Goal: Transaction & Acquisition: Obtain resource

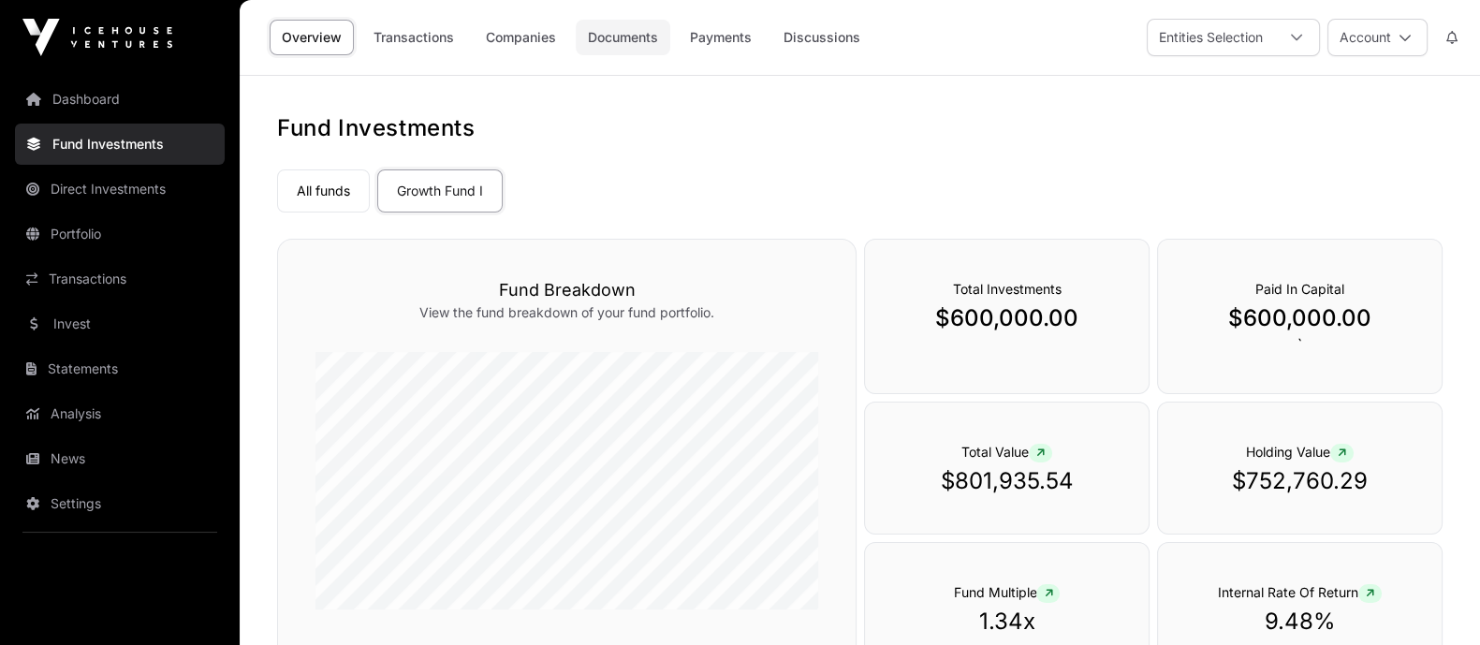
click at [618, 43] on link "Documents" at bounding box center [623, 38] width 95 height 36
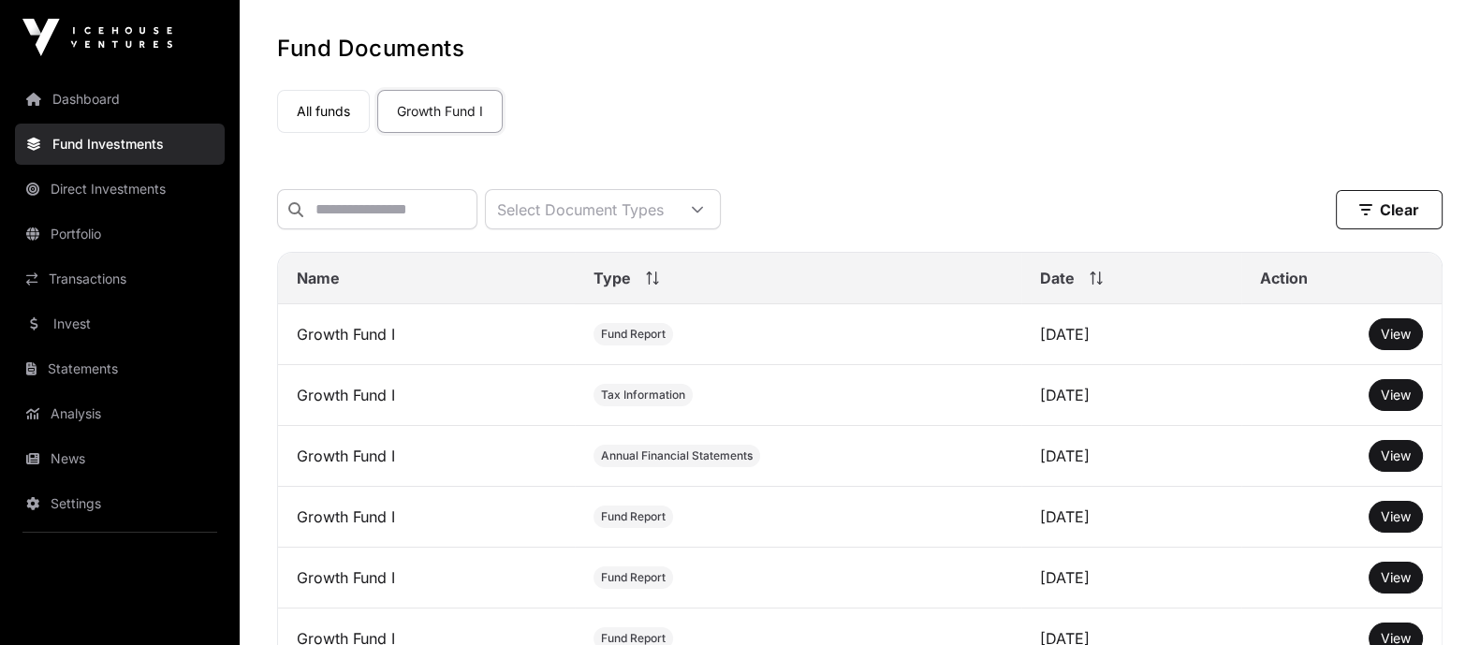
scroll to position [116, 0]
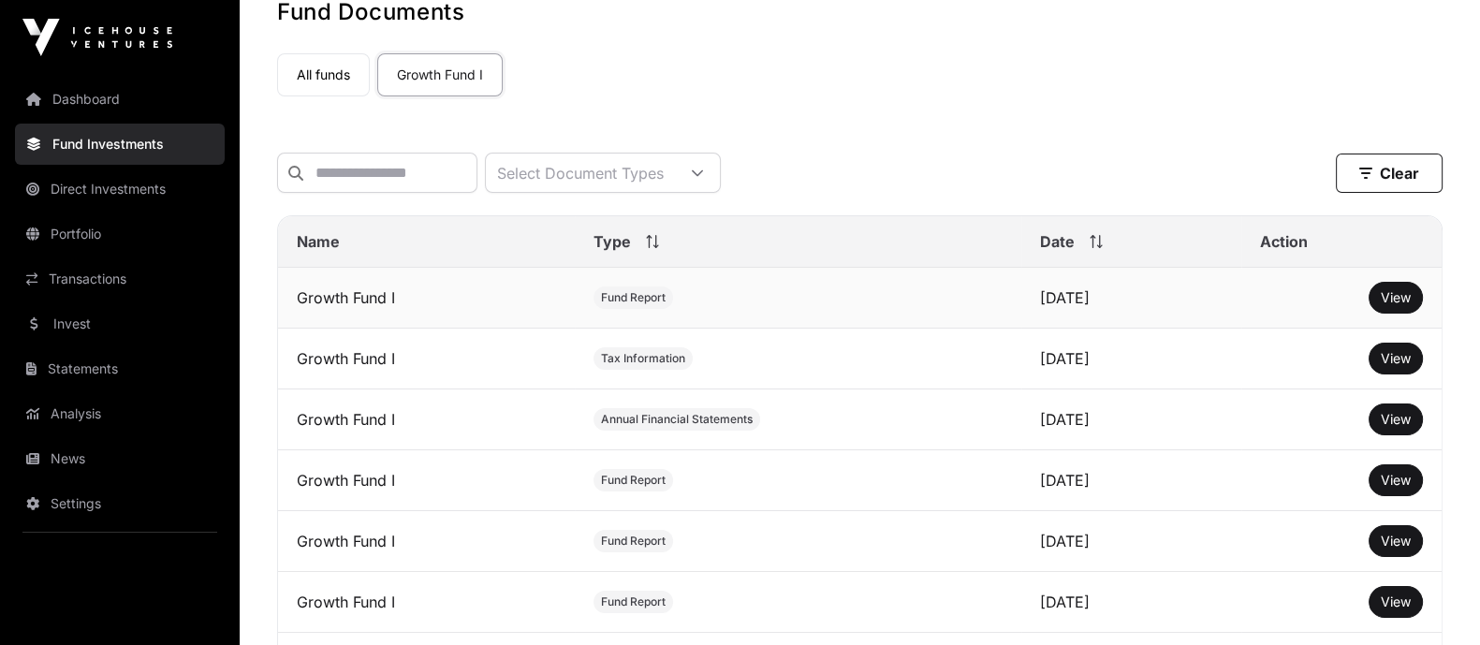
click at [361, 317] on td "Growth Fund I" at bounding box center [426, 298] width 297 height 61
click at [1183, 305] on span "View" at bounding box center [1396, 297] width 30 height 16
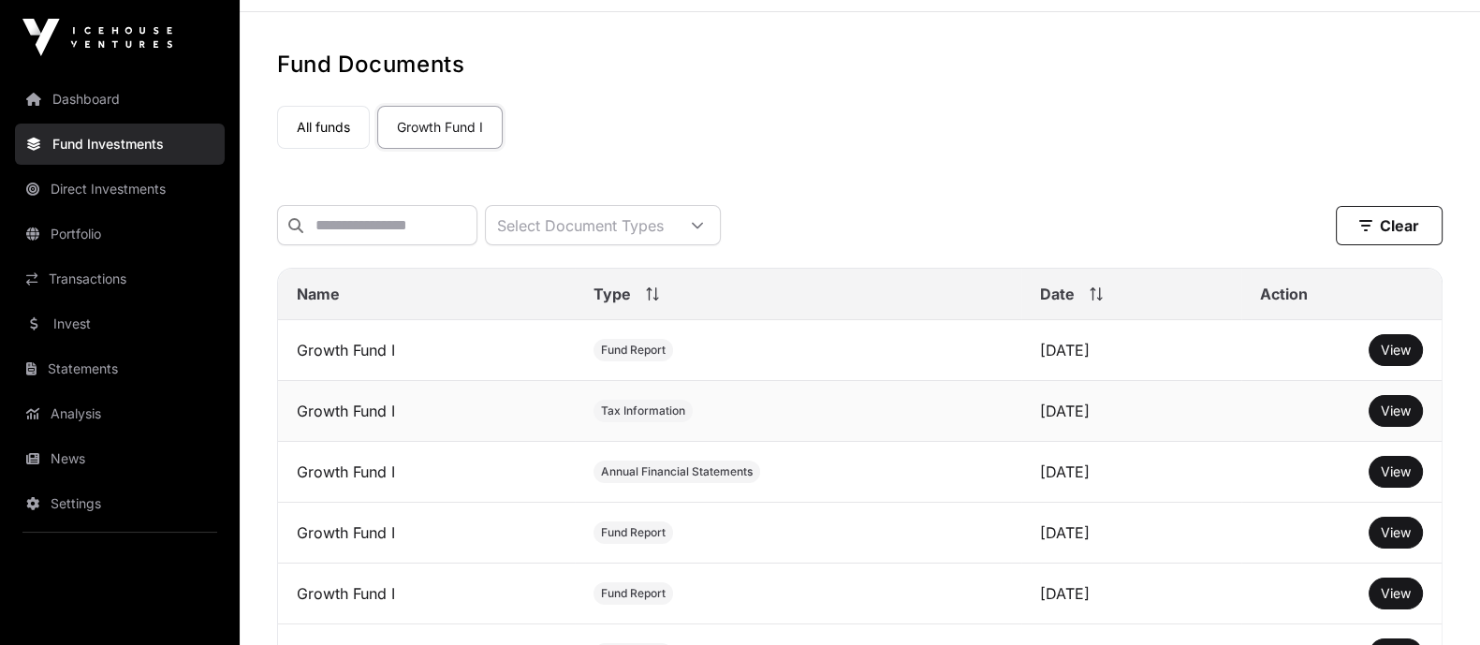
scroll to position [0, 0]
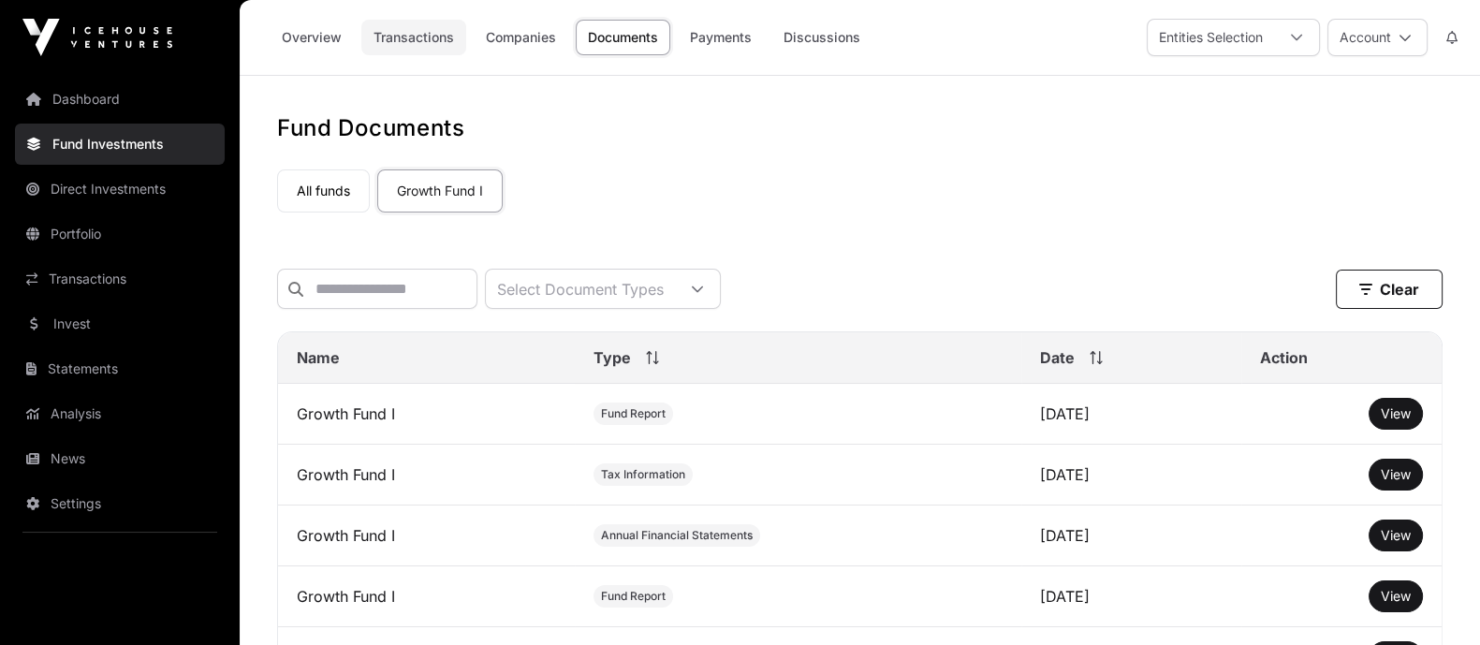
click at [412, 35] on link "Transactions" at bounding box center [413, 38] width 105 height 36
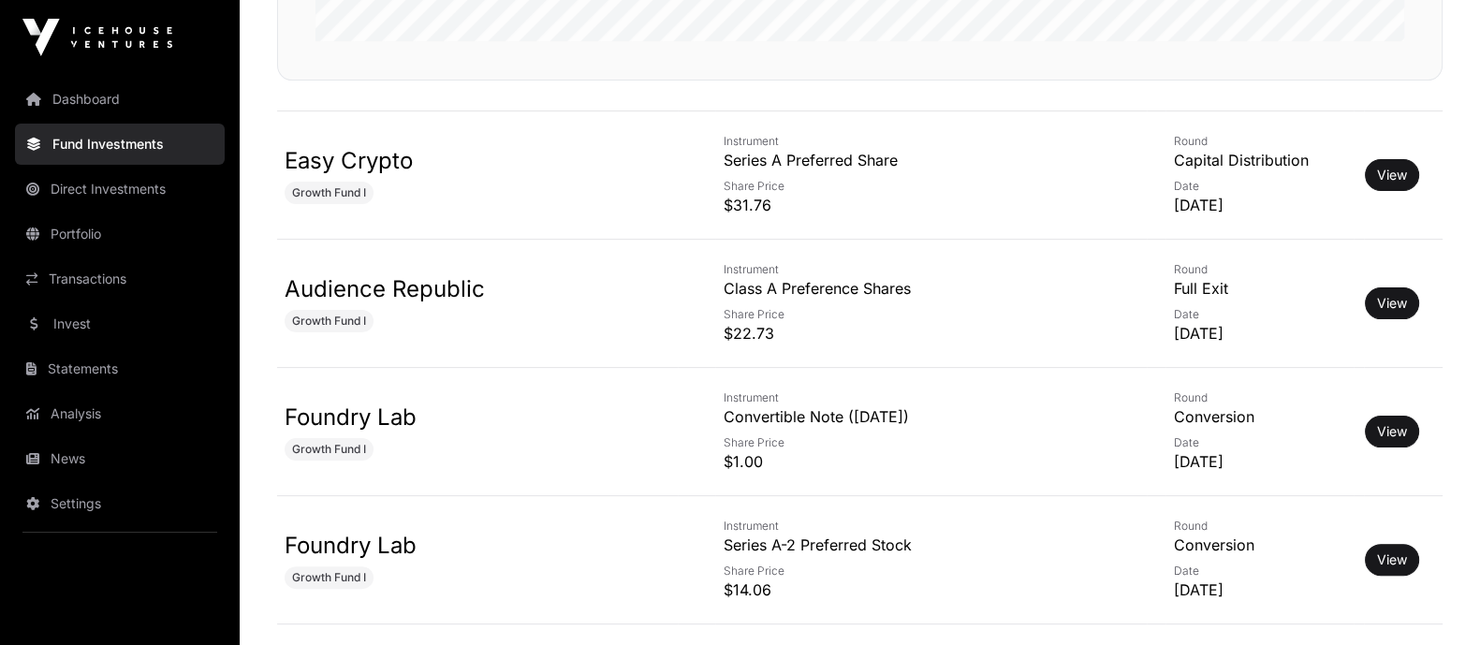
scroll to position [585, 0]
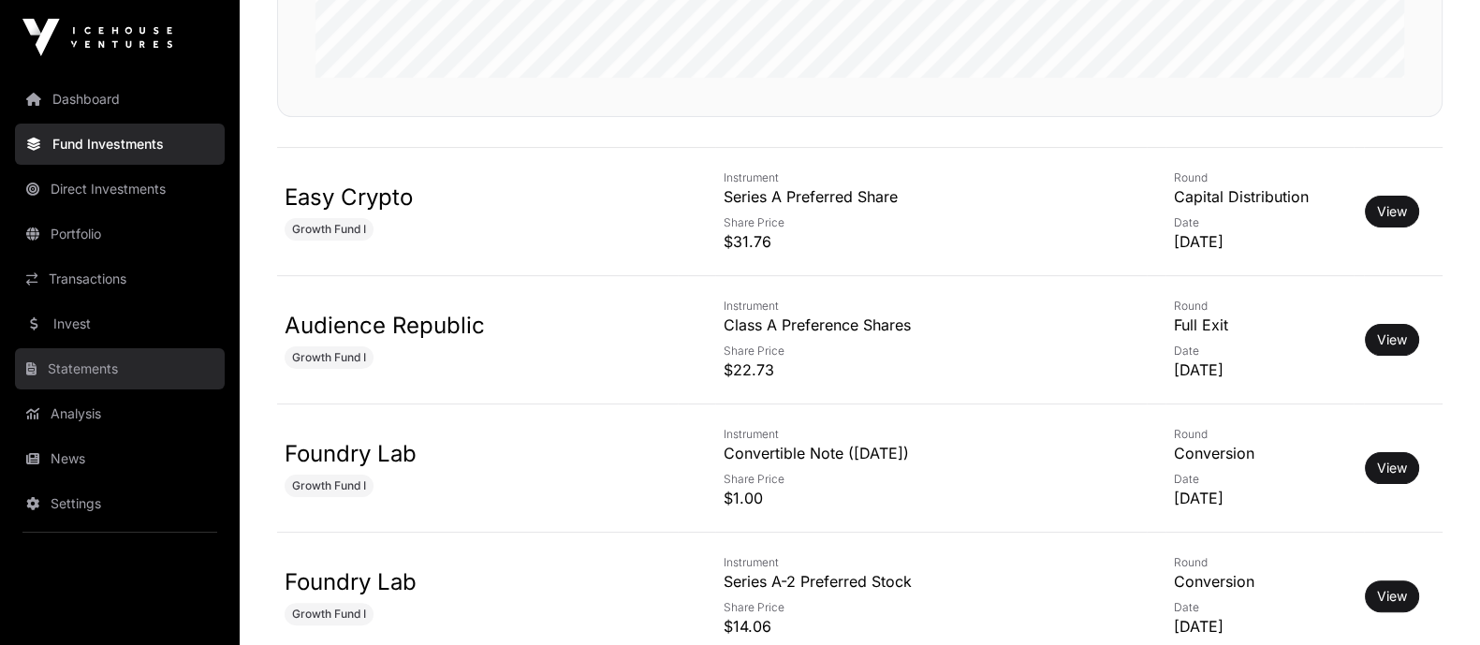
click at [131, 372] on link "Statements" at bounding box center [120, 368] width 210 height 41
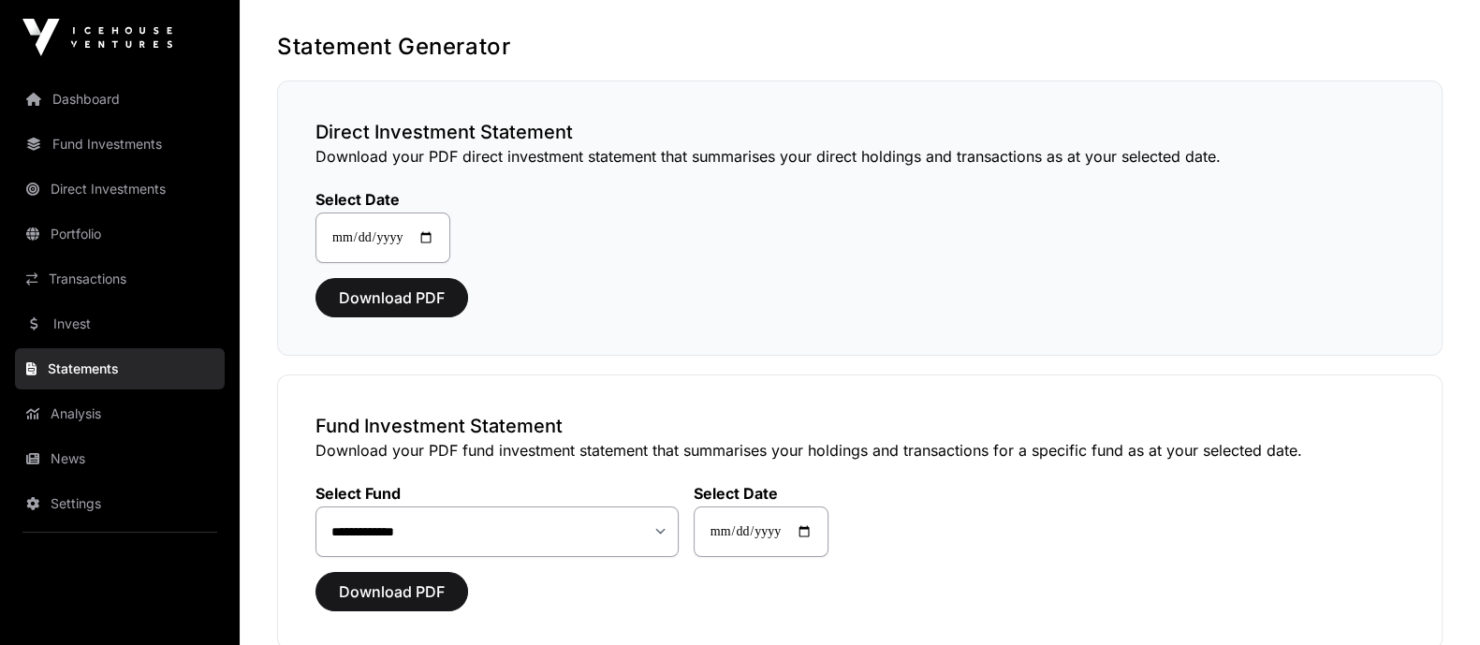
scroll to position [116, 0]
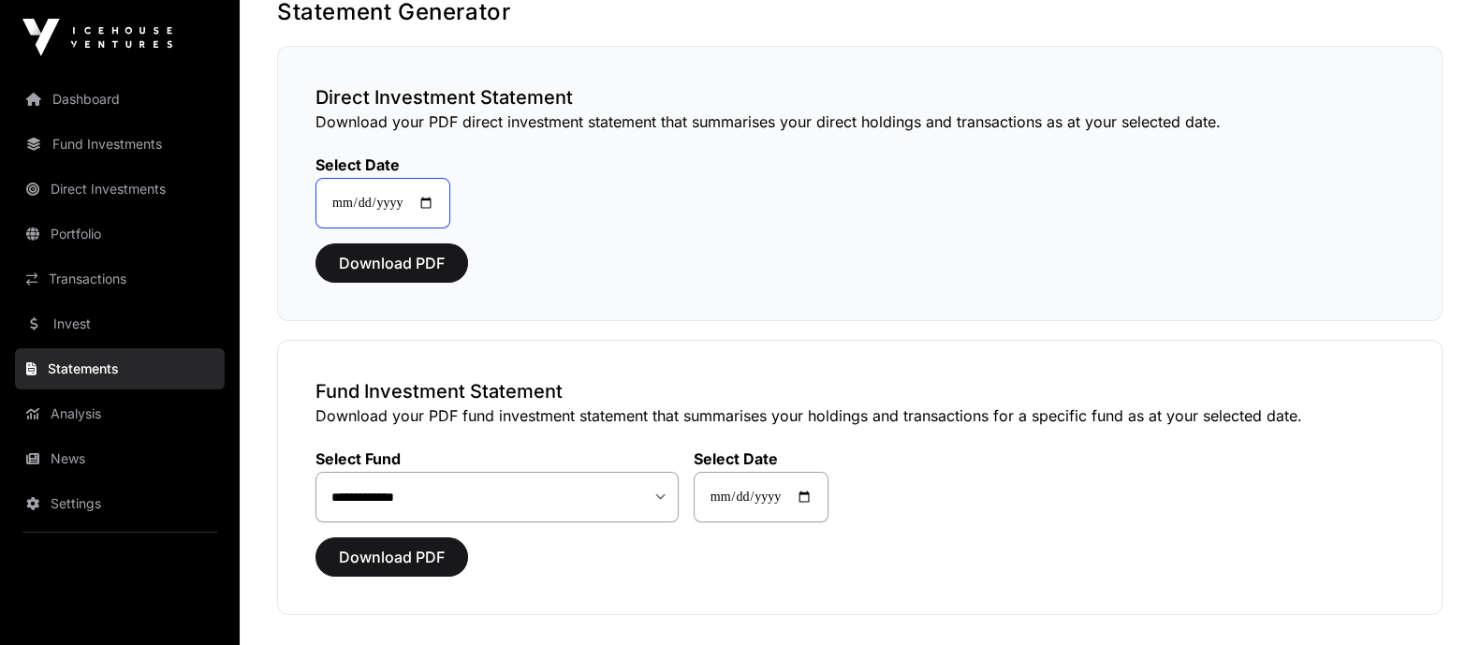
click at [443, 203] on input "**********" at bounding box center [382, 203] width 135 height 51
type input "**********"
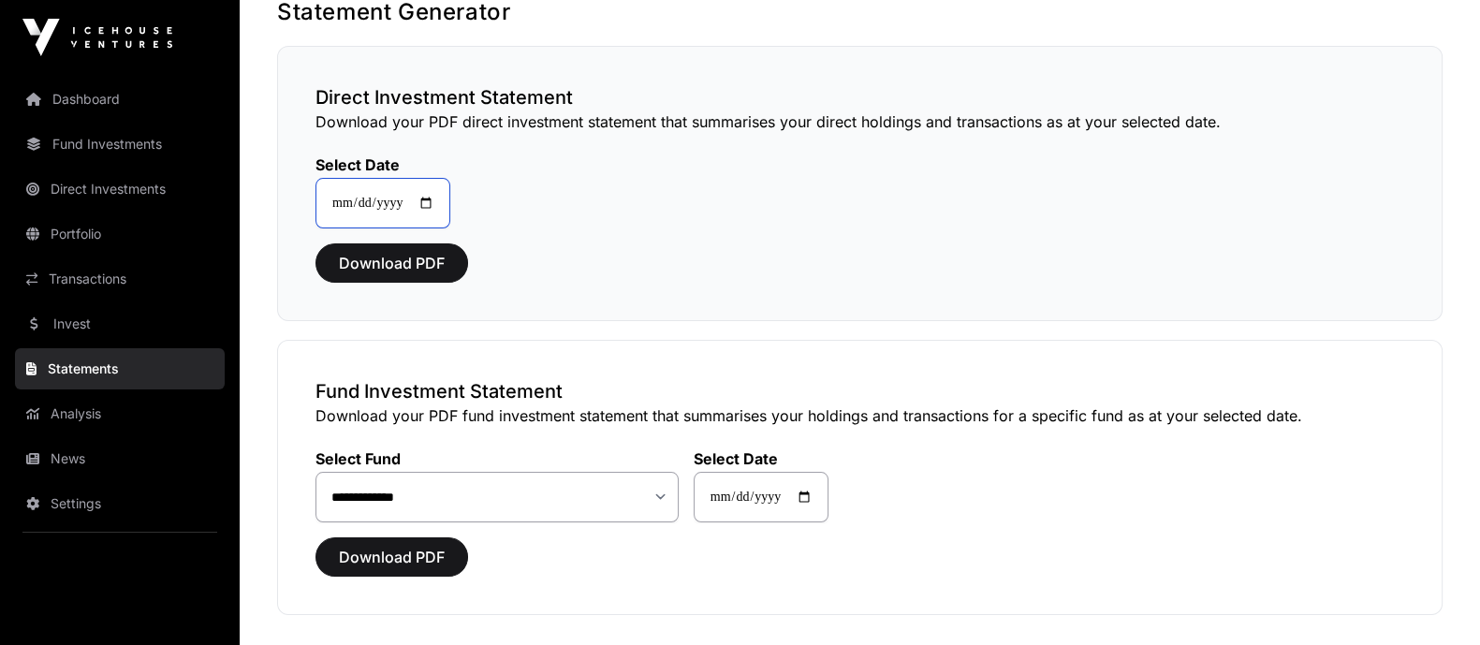
type input "**********"
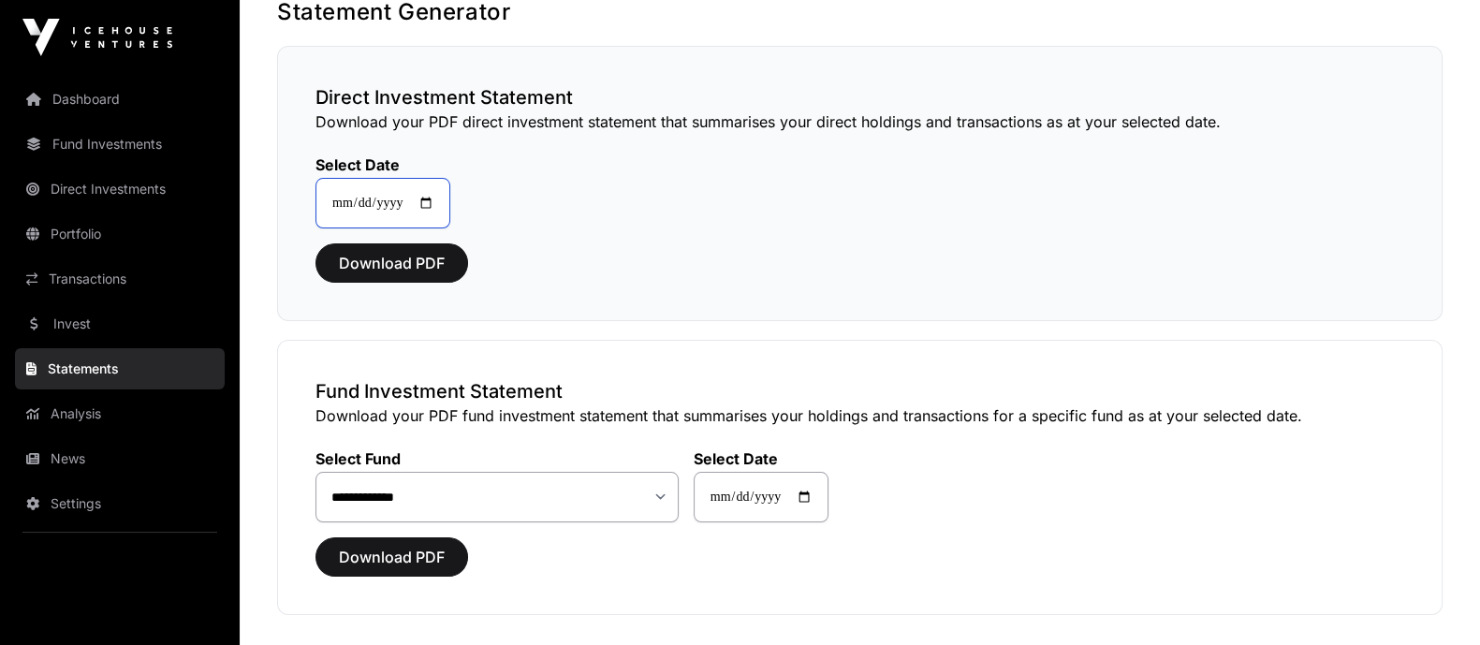
type input "**********"
click at [586, 200] on div "**********" at bounding box center [859, 180] width 1089 height 95
click at [444, 259] on button "Download PDF" at bounding box center [391, 262] width 153 height 39
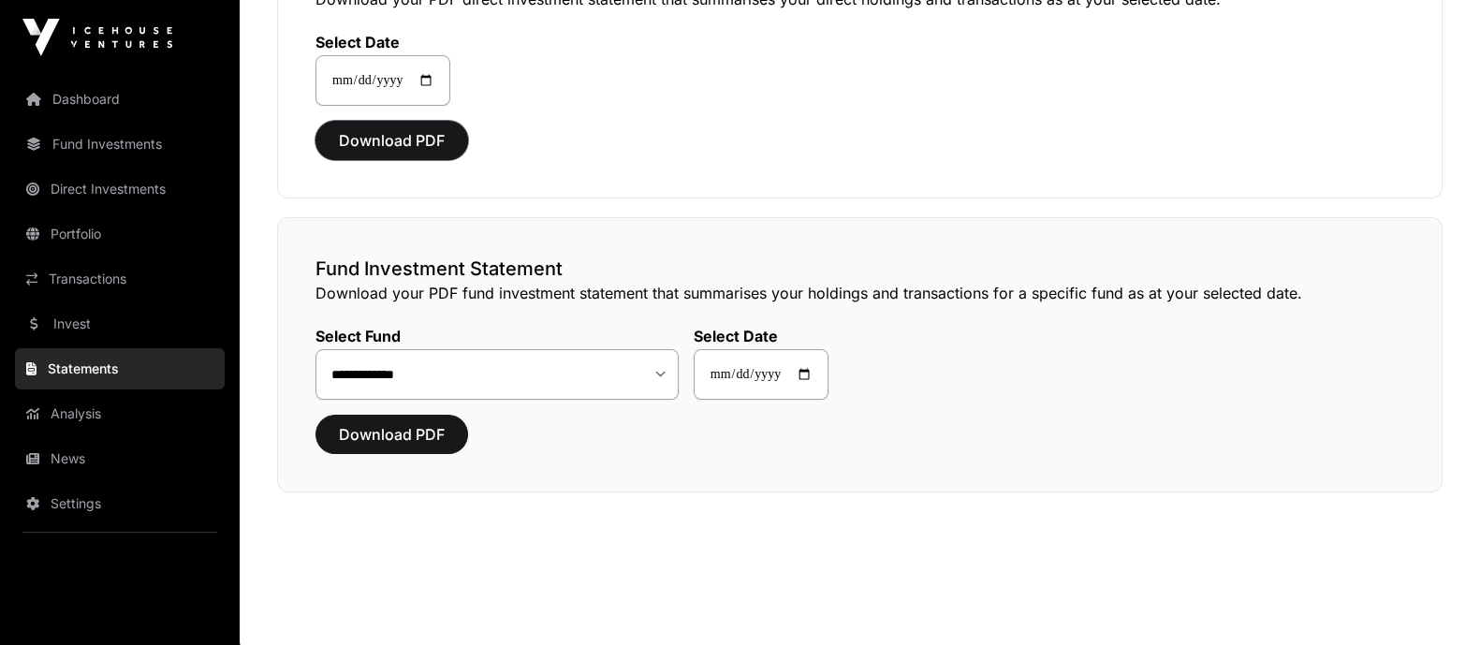
scroll to position [241, 0]
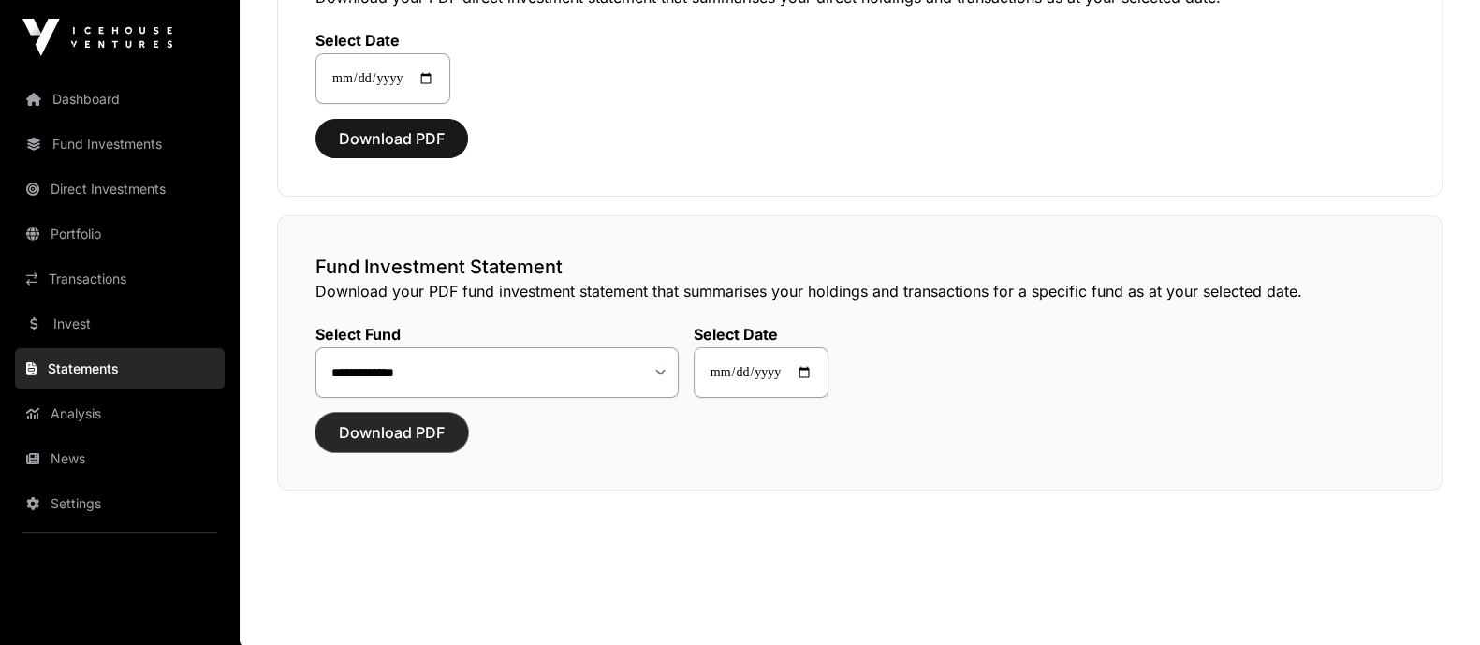
click at [442, 430] on span "Download PDF" at bounding box center [392, 432] width 106 height 22
click at [423, 435] on span "Download PDF" at bounding box center [392, 432] width 106 height 22
click at [826, 168] on div "**********" at bounding box center [860, 58] width 1166 height 275
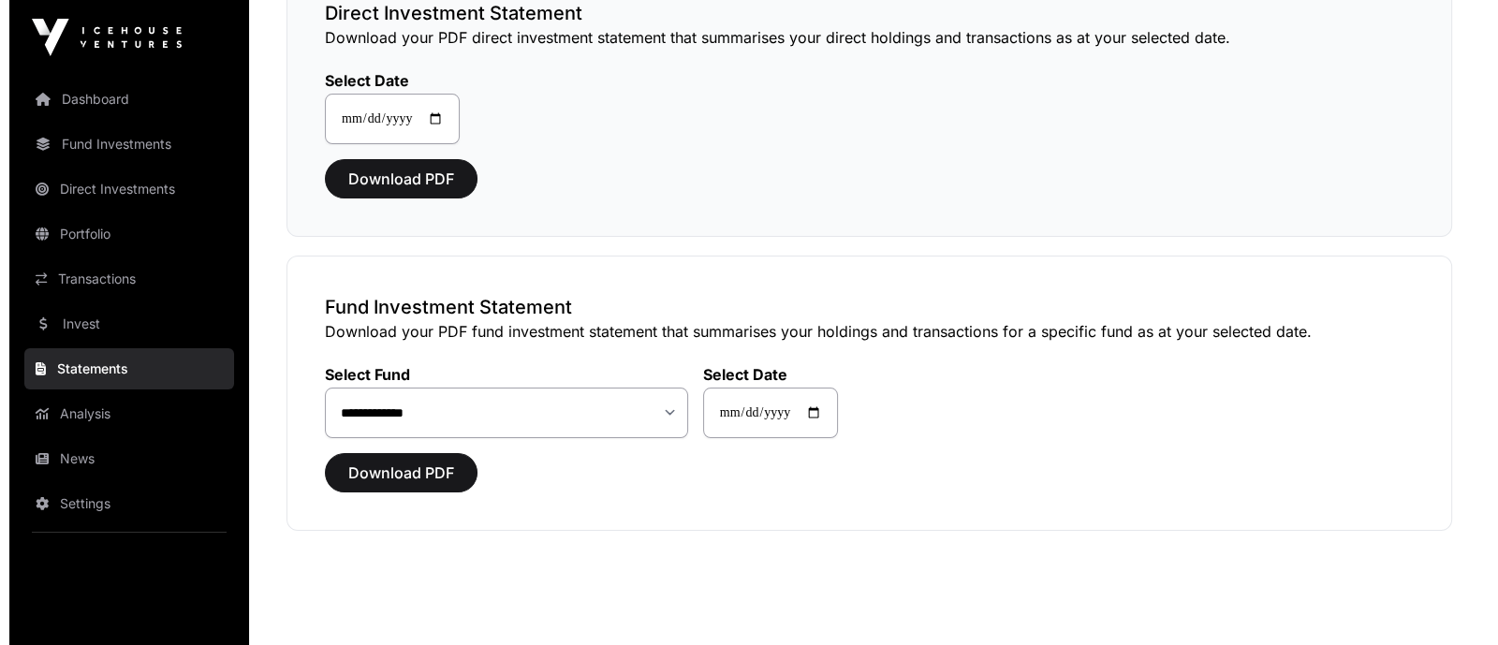
scroll to position [0, 0]
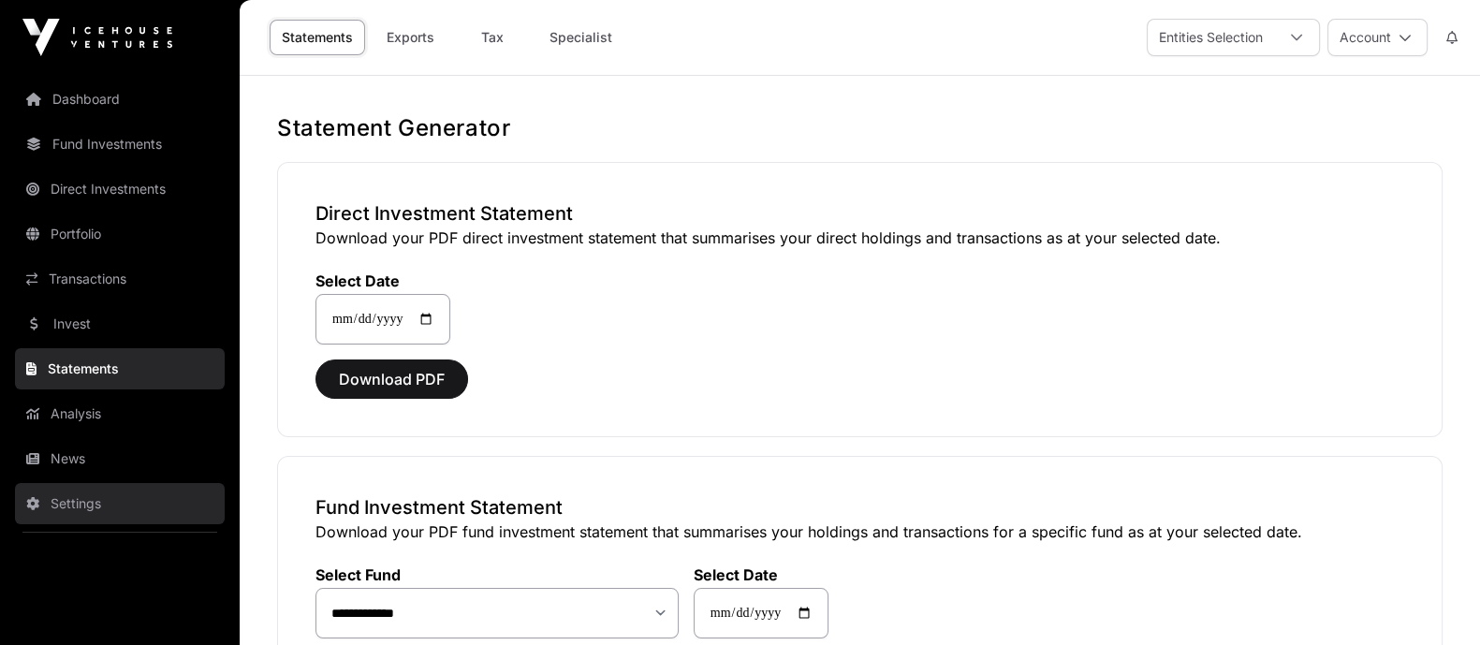
click at [75, 502] on link "Settings" at bounding box center [120, 503] width 210 height 41
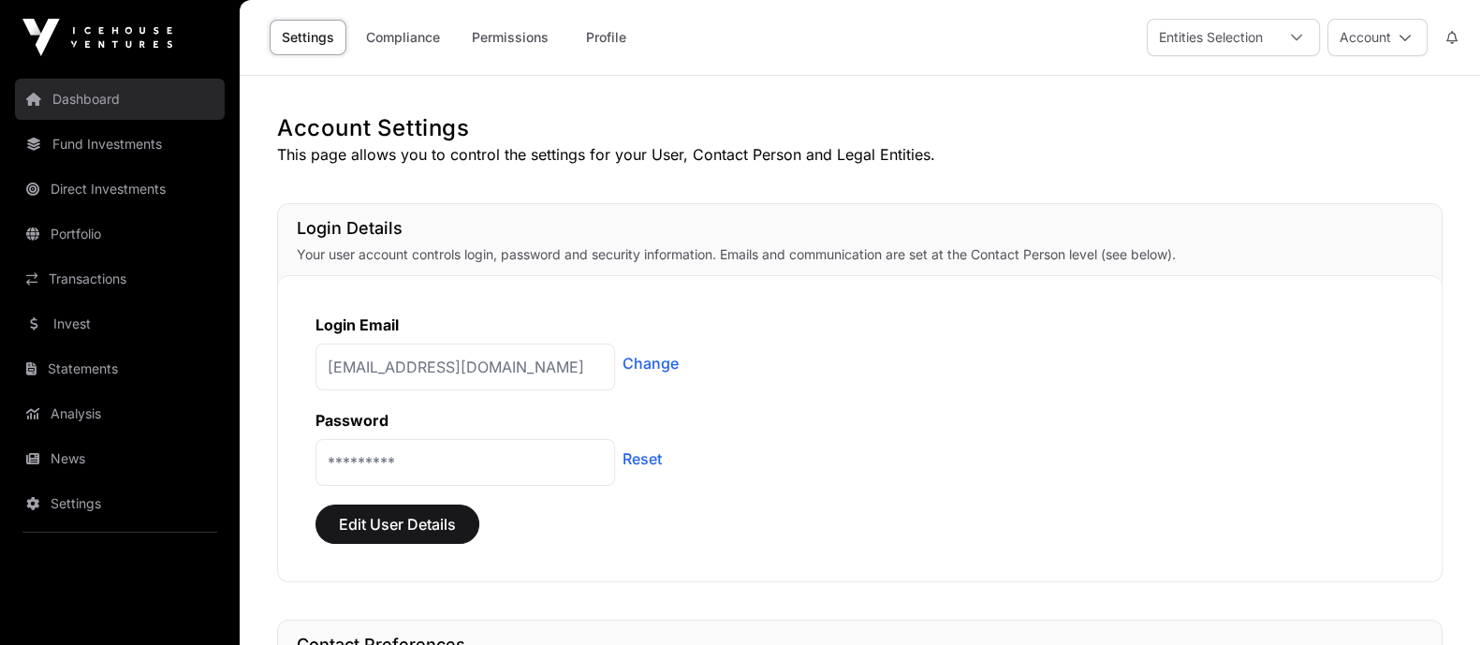
click at [85, 95] on link "Dashboard" at bounding box center [120, 99] width 210 height 41
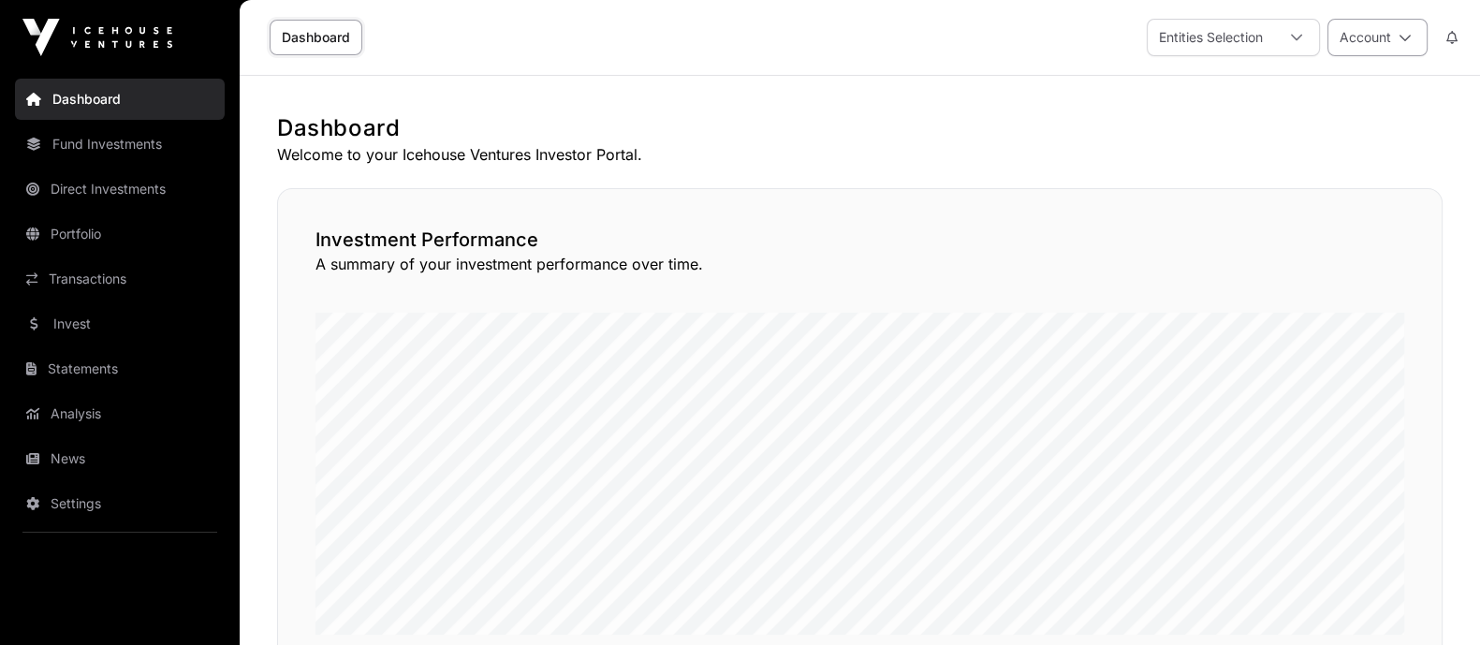
click at [1375, 35] on button "Account" at bounding box center [1377, 37] width 100 height 37
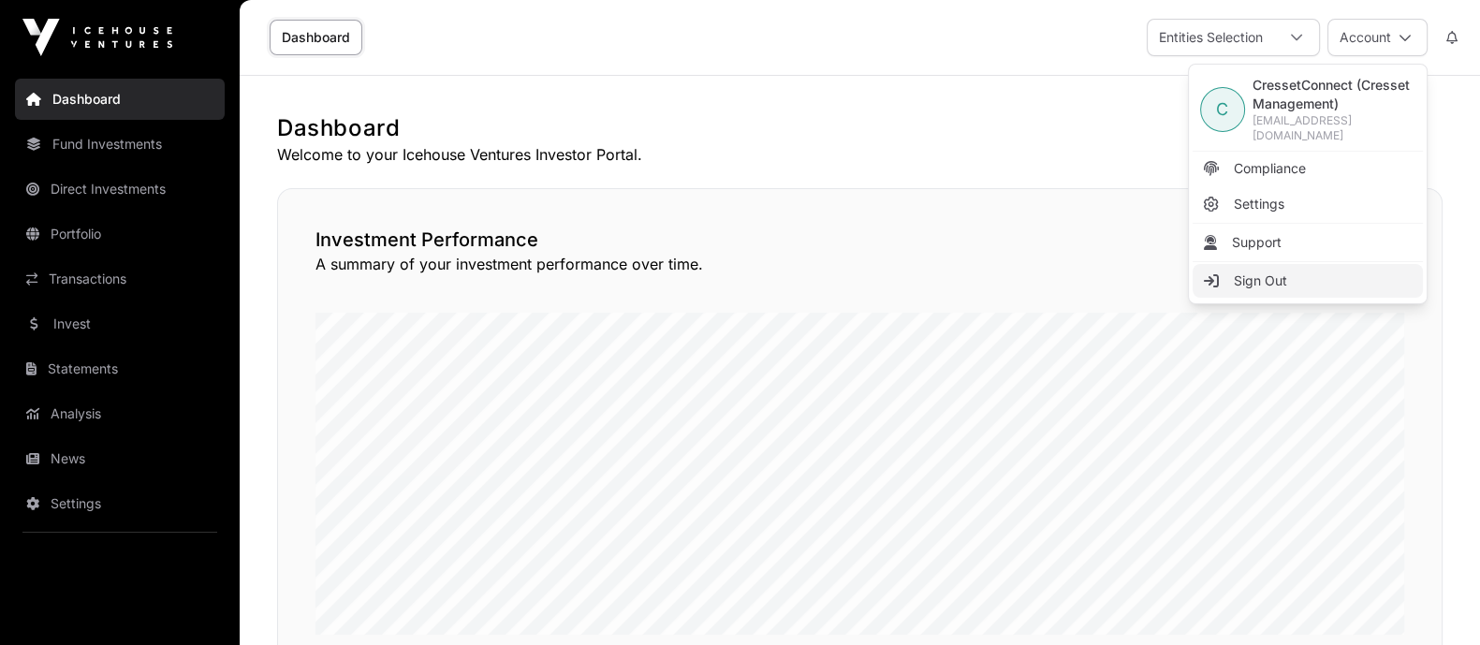
click at [1245, 271] on span "Sign Out" at bounding box center [1260, 280] width 53 height 19
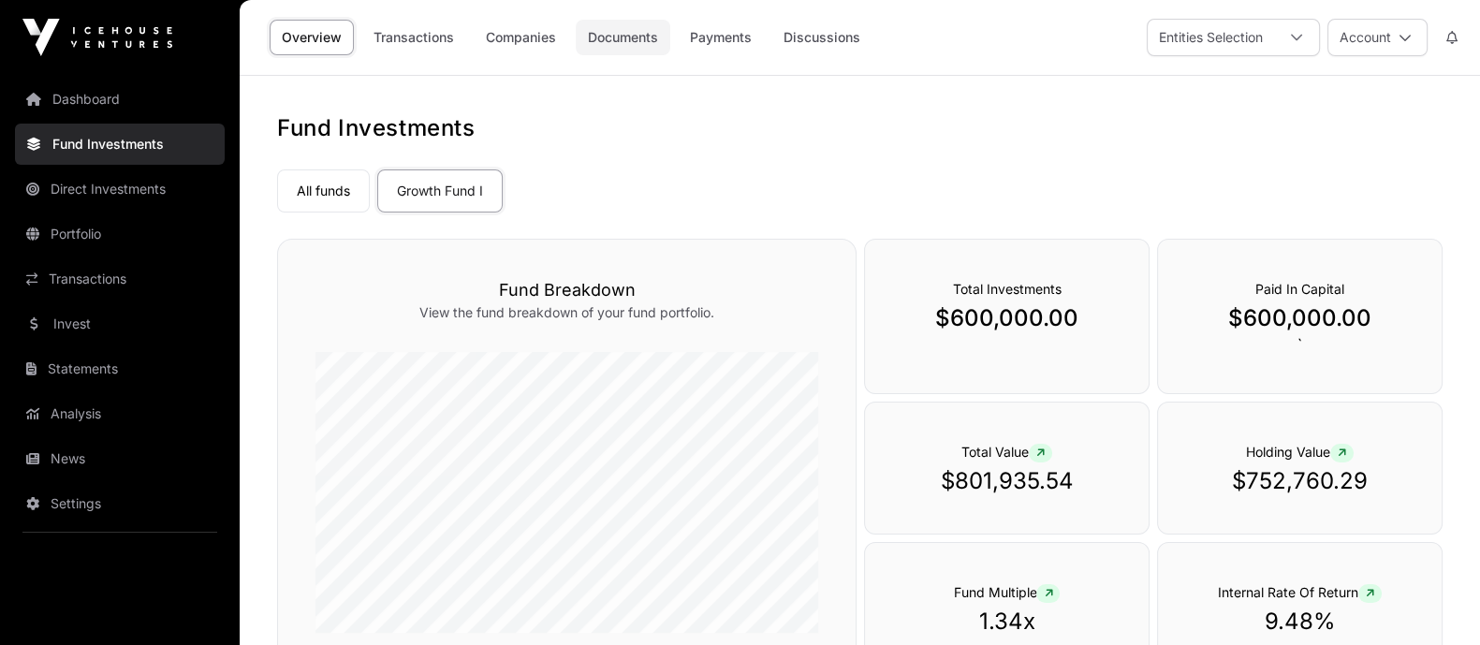
click at [614, 37] on link "Documents" at bounding box center [623, 38] width 95 height 36
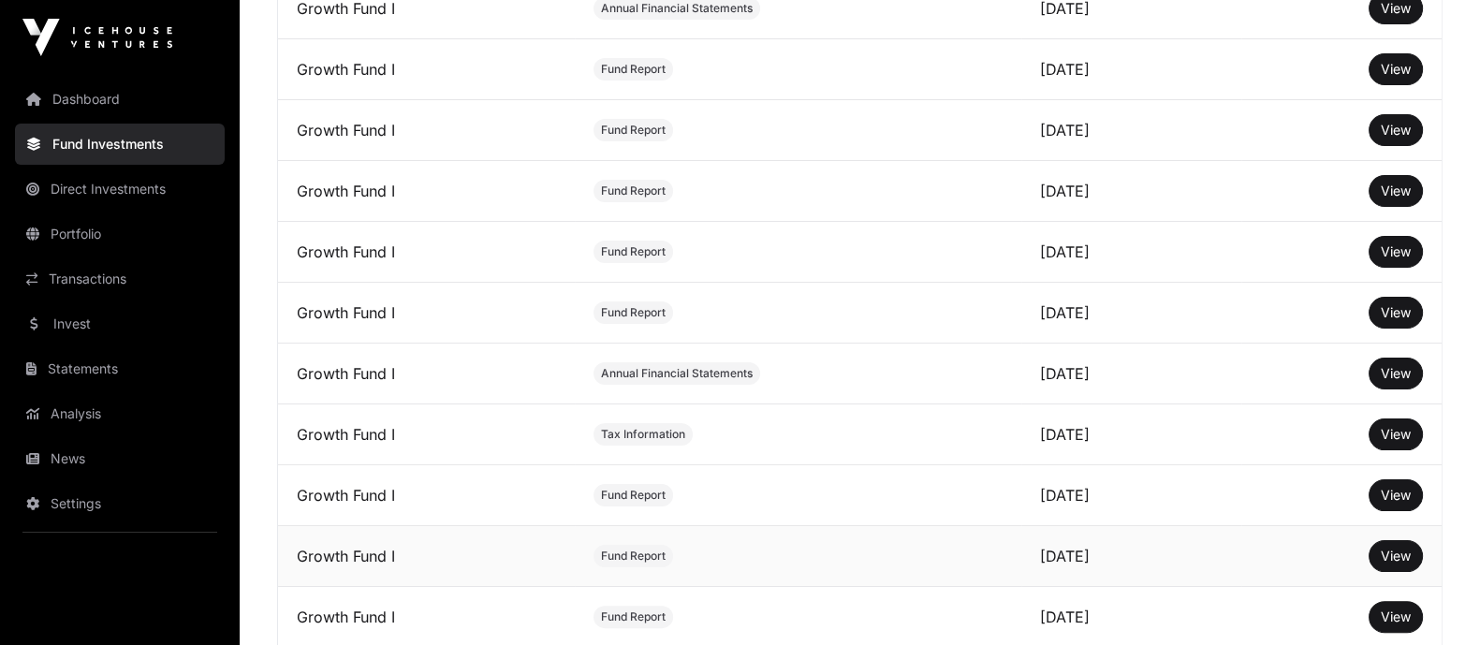
scroll to position [233, 0]
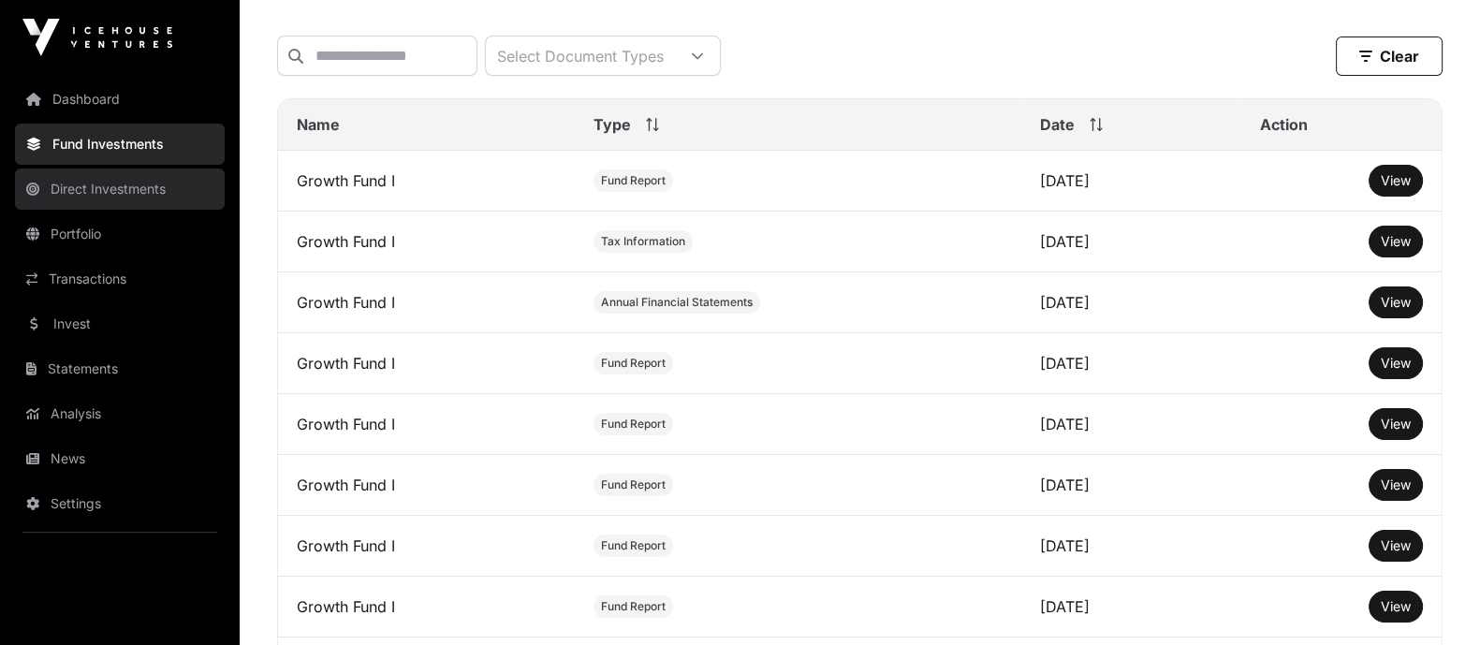
click at [90, 197] on link "Direct Investments" at bounding box center [120, 189] width 210 height 41
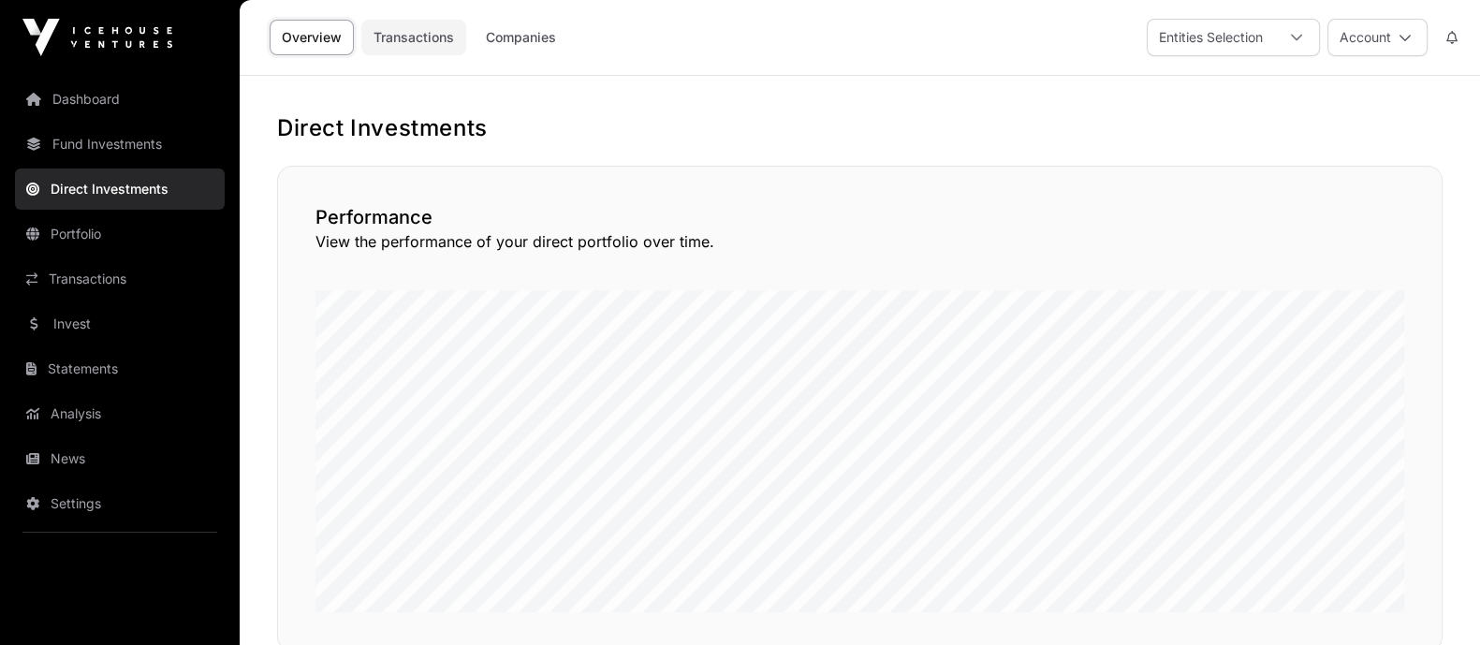
click at [434, 34] on link "Transactions" at bounding box center [413, 38] width 105 height 36
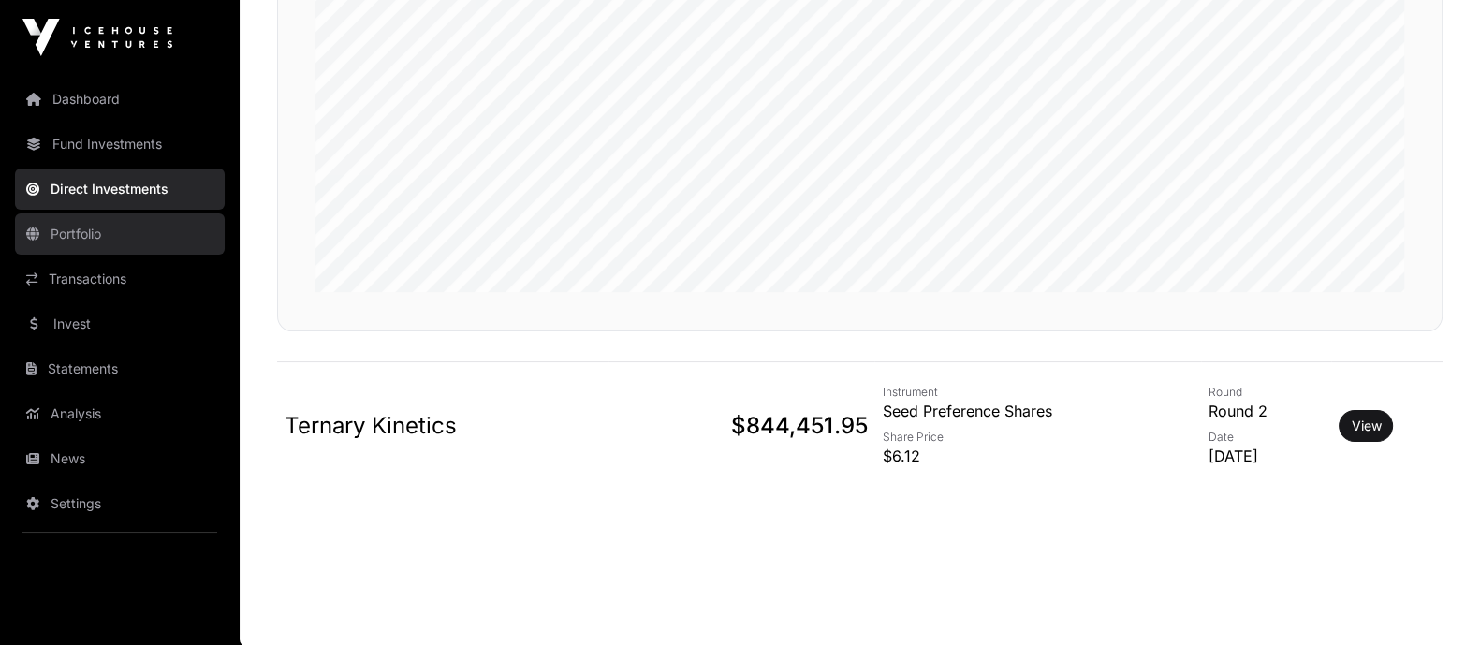
click at [112, 235] on link "Portfolio" at bounding box center [120, 233] width 210 height 41
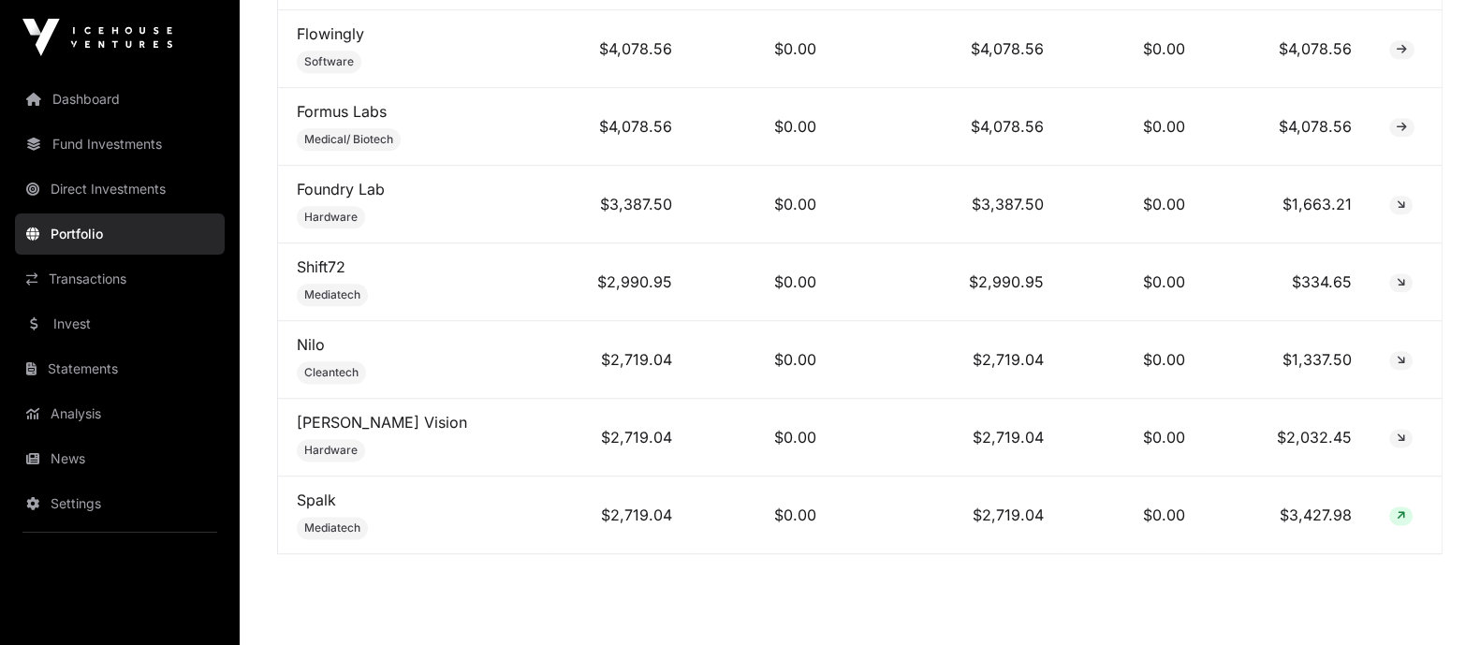
scroll to position [3004, 0]
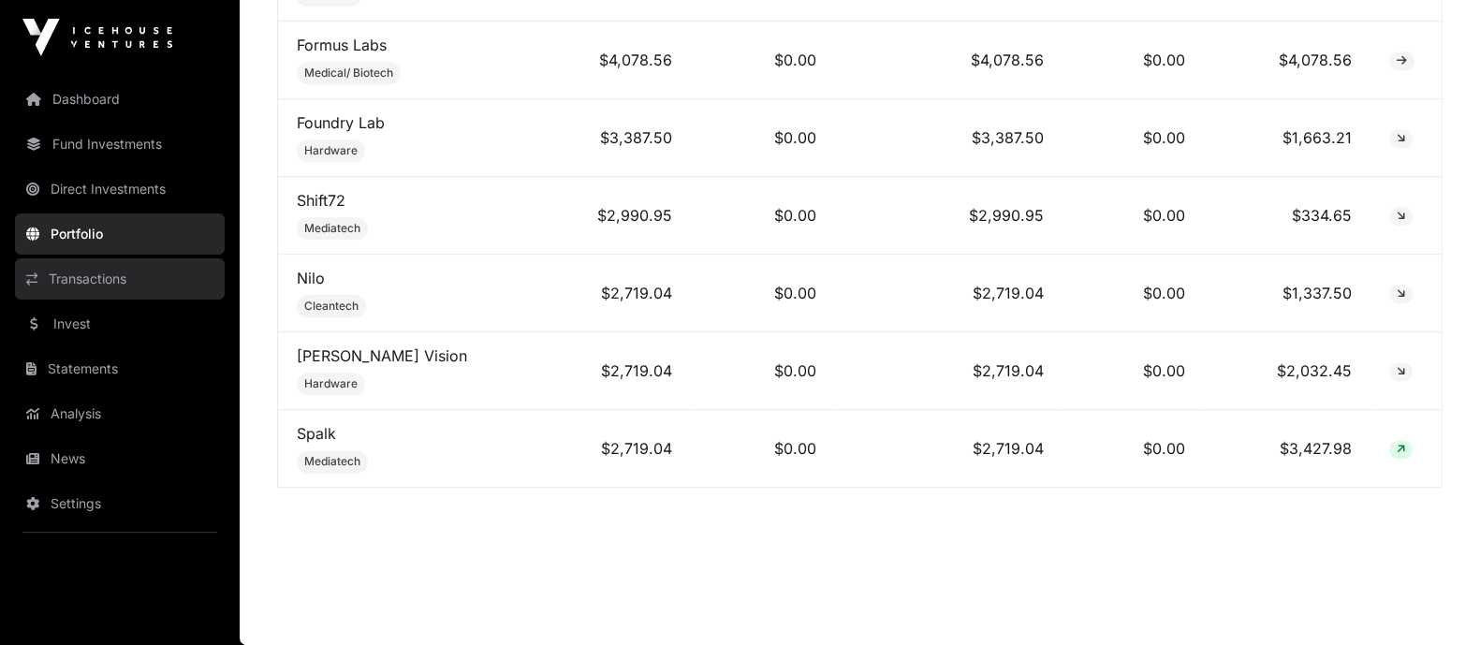
click at [92, 282] on link "Transactions" at bounding box center [120, 278] width 210 height 41
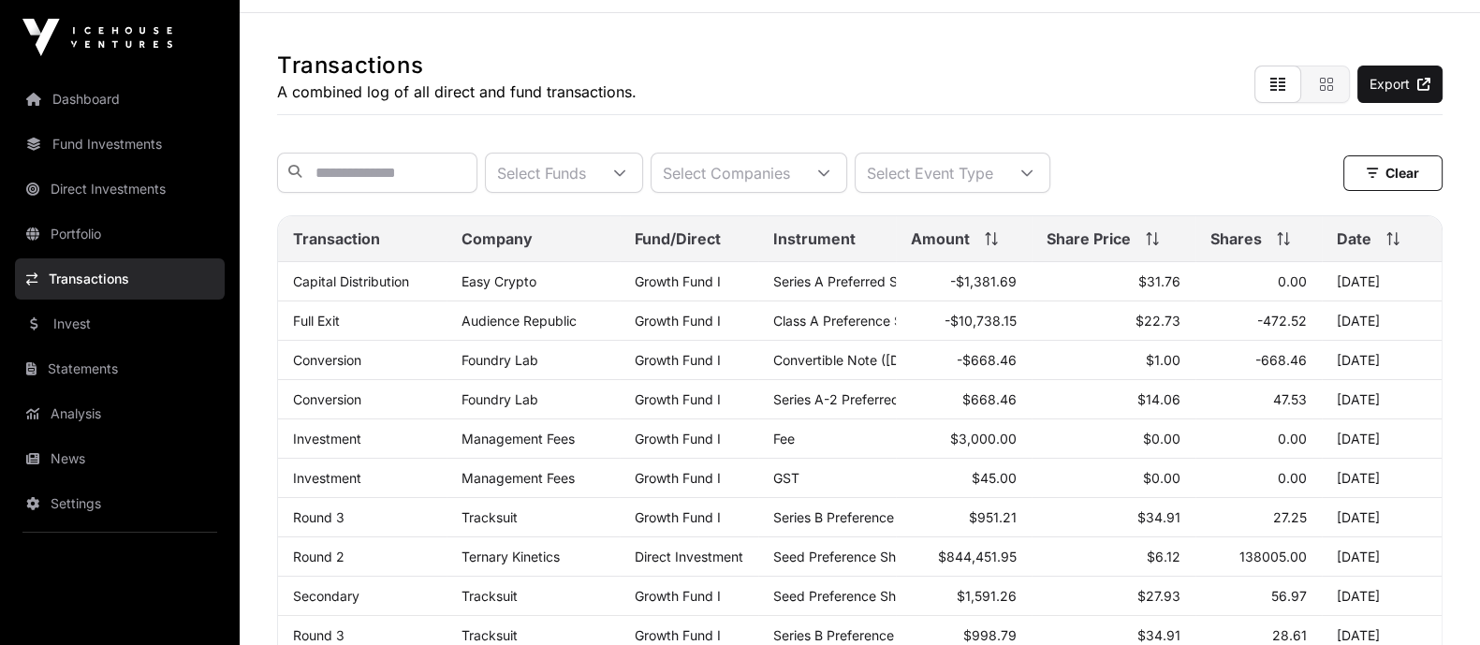
scroll to position [116, 0]
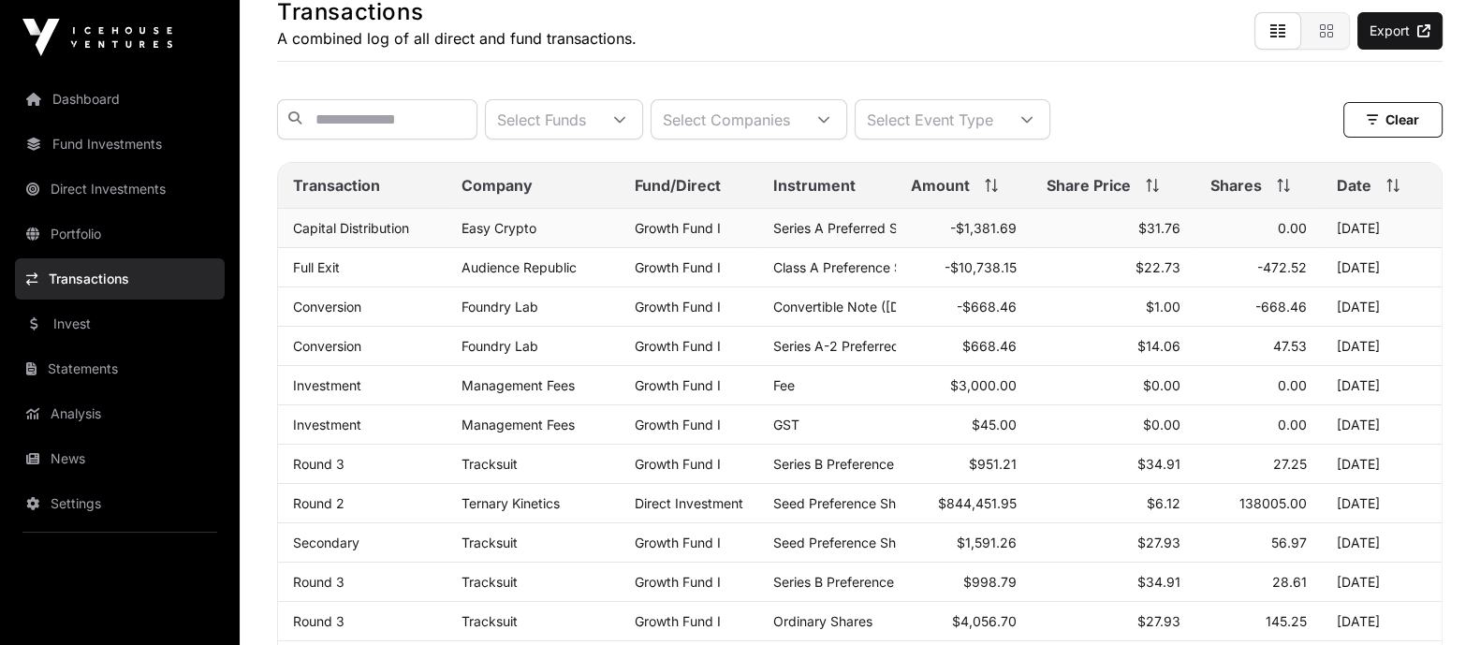
click at [1299, 231] on td "0.00" at bounding box center [1258, 228] width 126 height 39
click at [1283, 236] on span "0.00" at bounding box center [1292, 228] width 29 height 16
click at [358, 236] on link "Capital Distribution" at bounding box center [351, 228] width 116 height 16
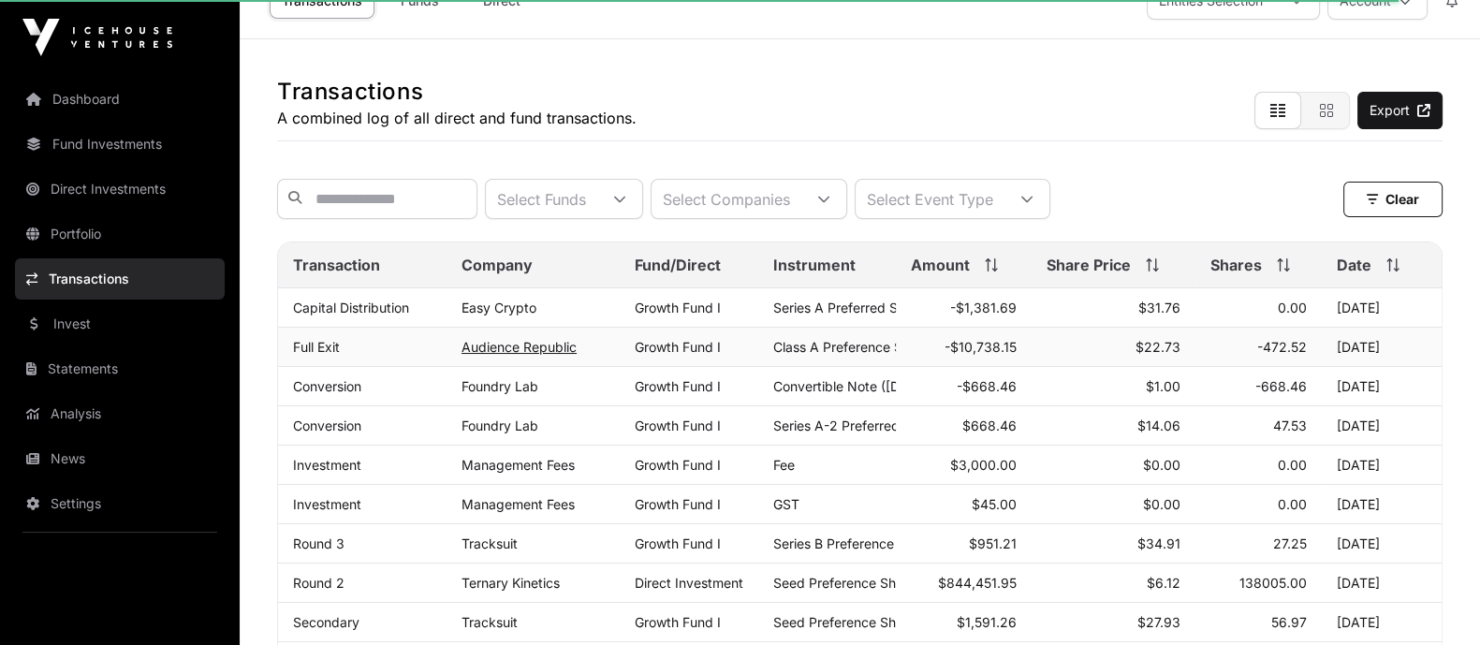
scroll to position [0, 0]
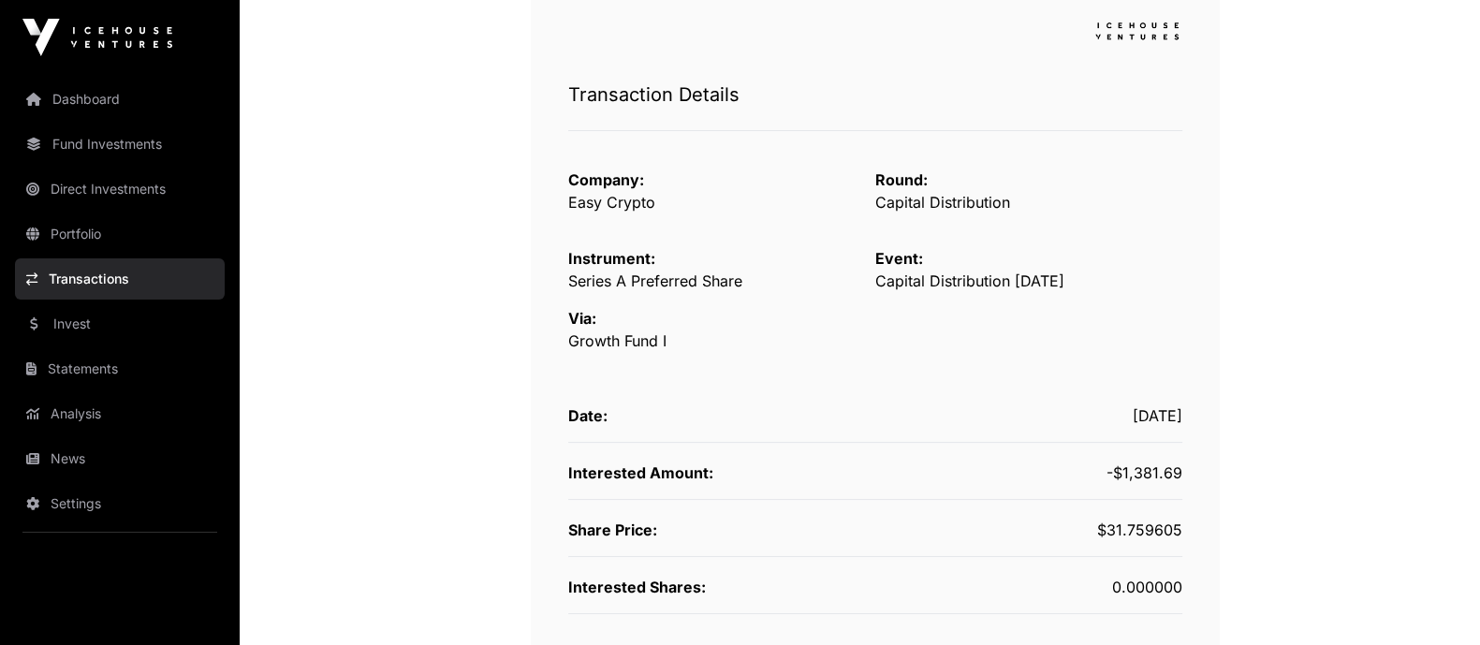
scroll to position [351, 0]
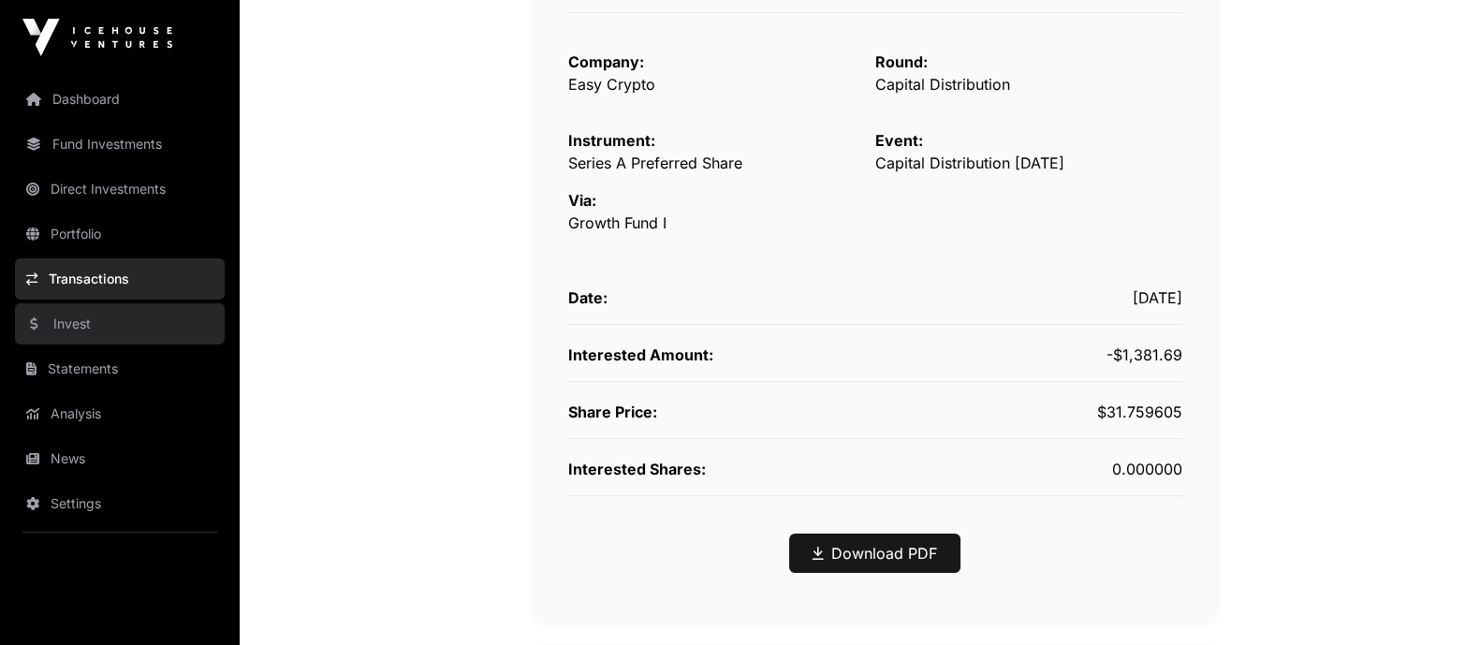
click at [94, 315] on link "Invest" at bounding box center [120, 323] width 210 height 41
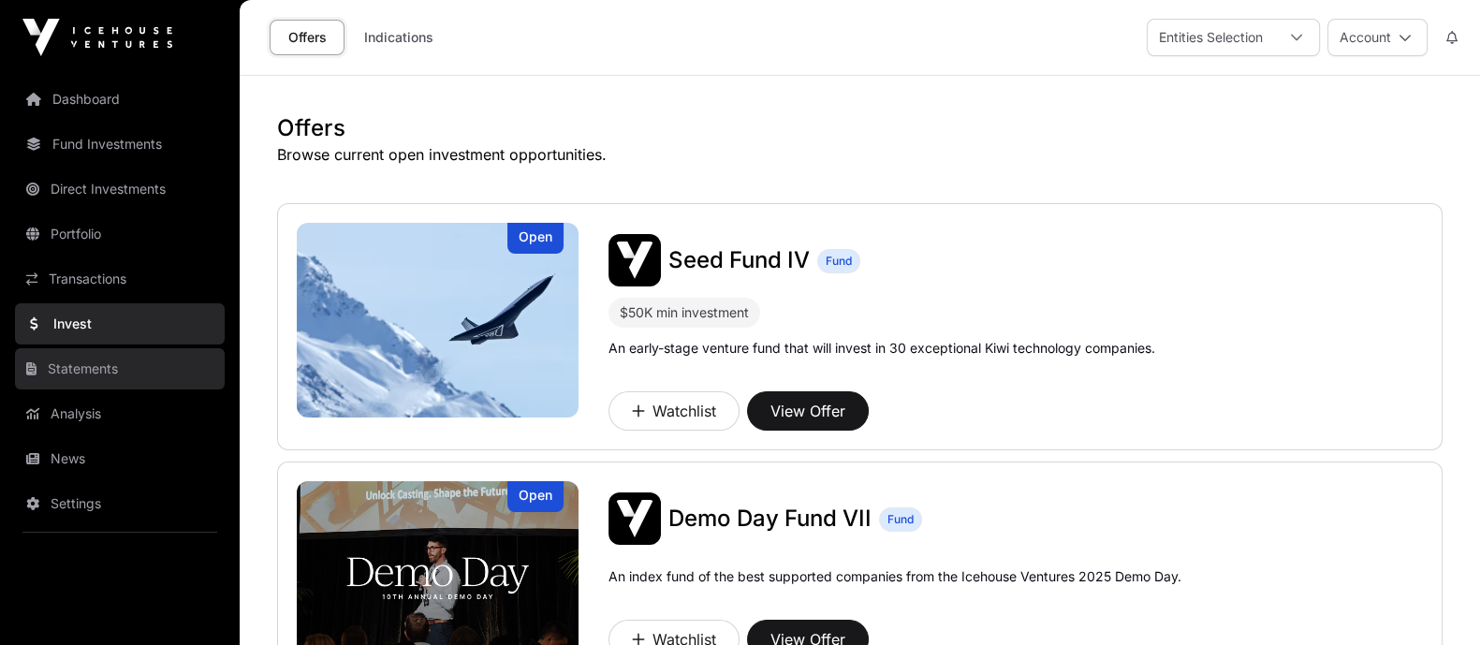
click at [110, 365] on link "Statements" at bounding box center [120, 368] width 210 height 41
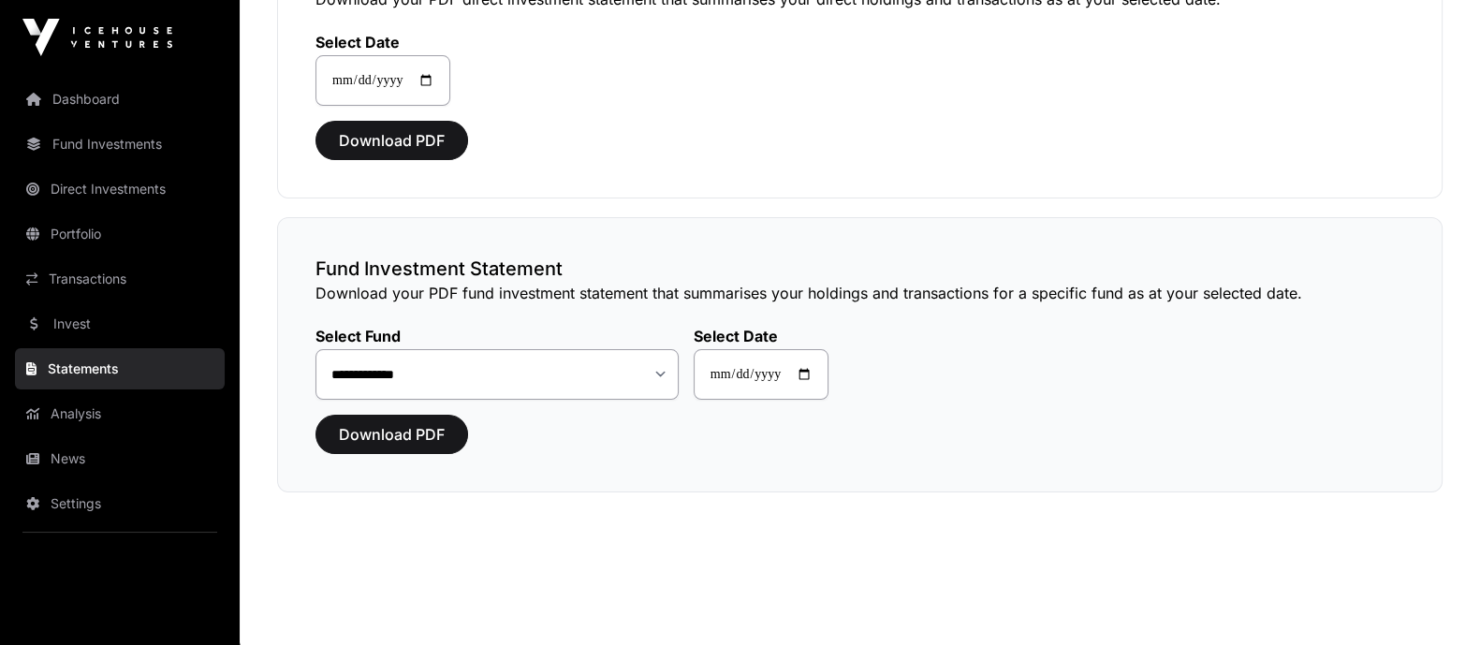
scroll to position [241, 0]
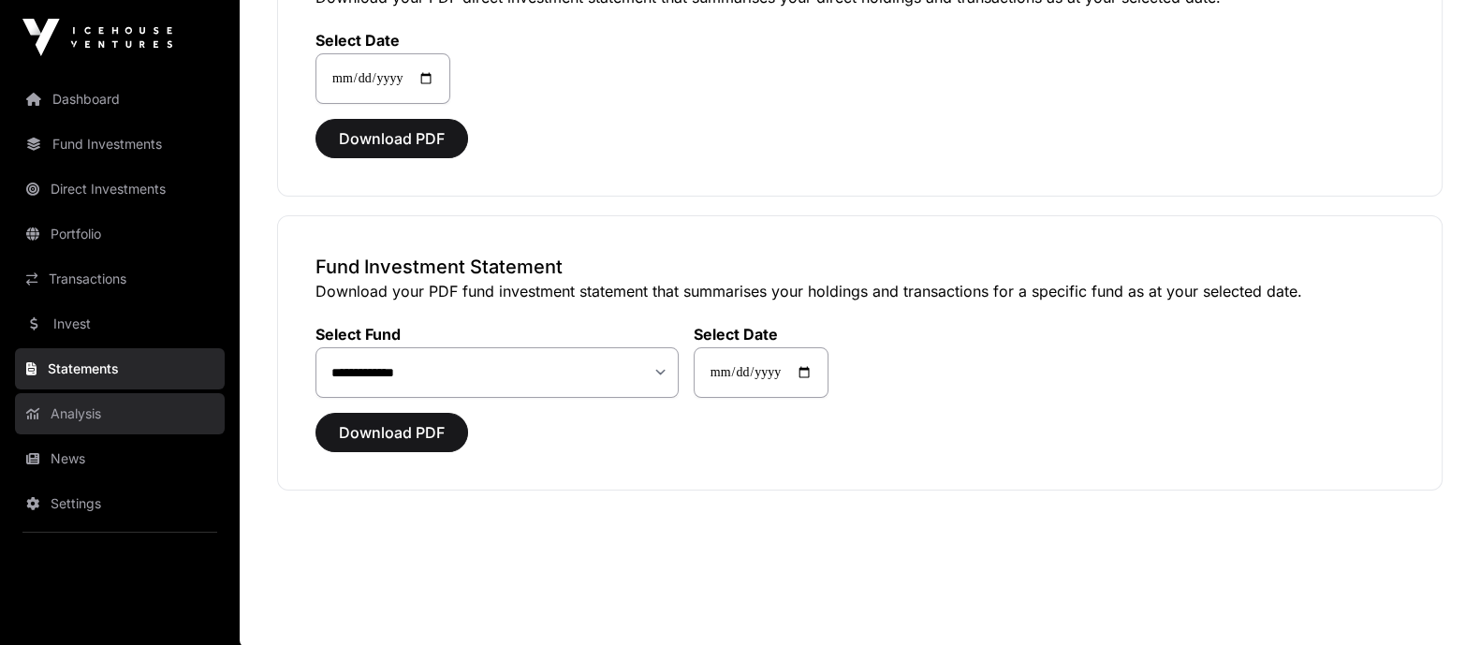
click at [95, 416] on link "Analysis" at bounding box center [120, 413] width 210 height 41
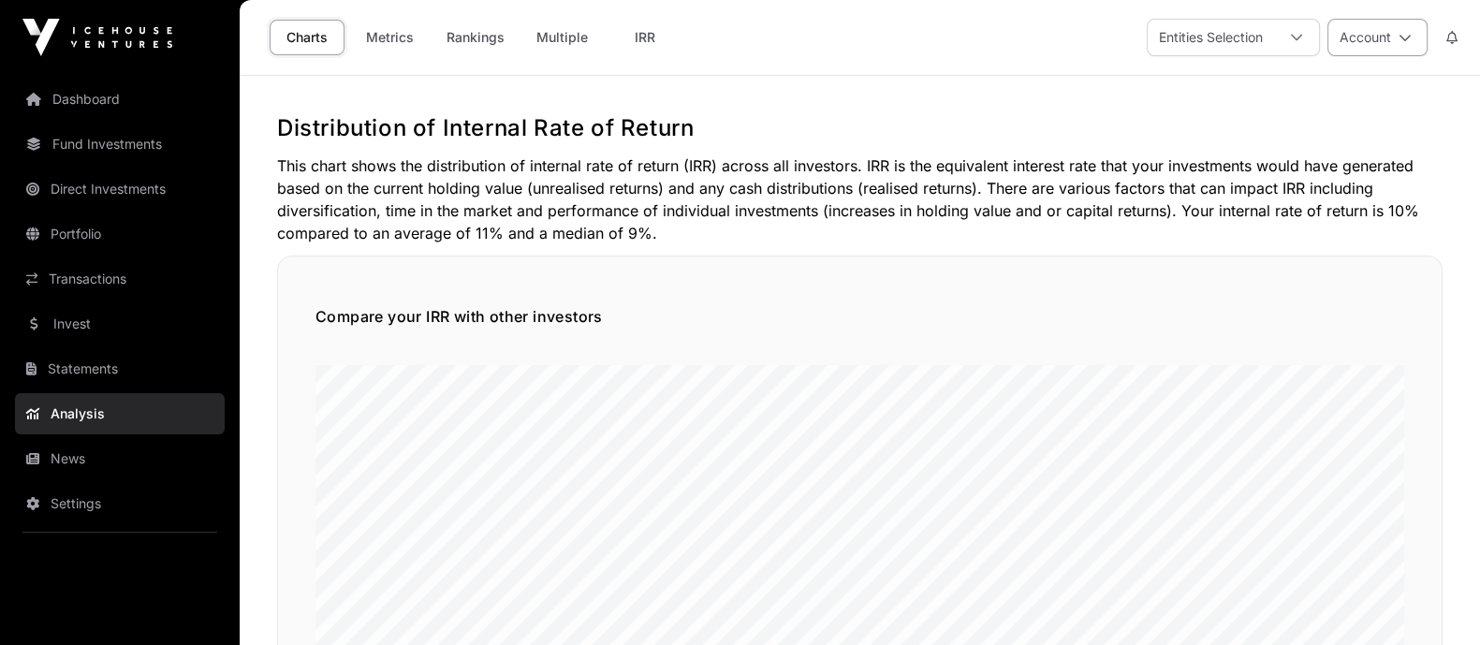
click at [1357, 37] on button "Account" at bounding box center [1377, 37] width 100 height 37
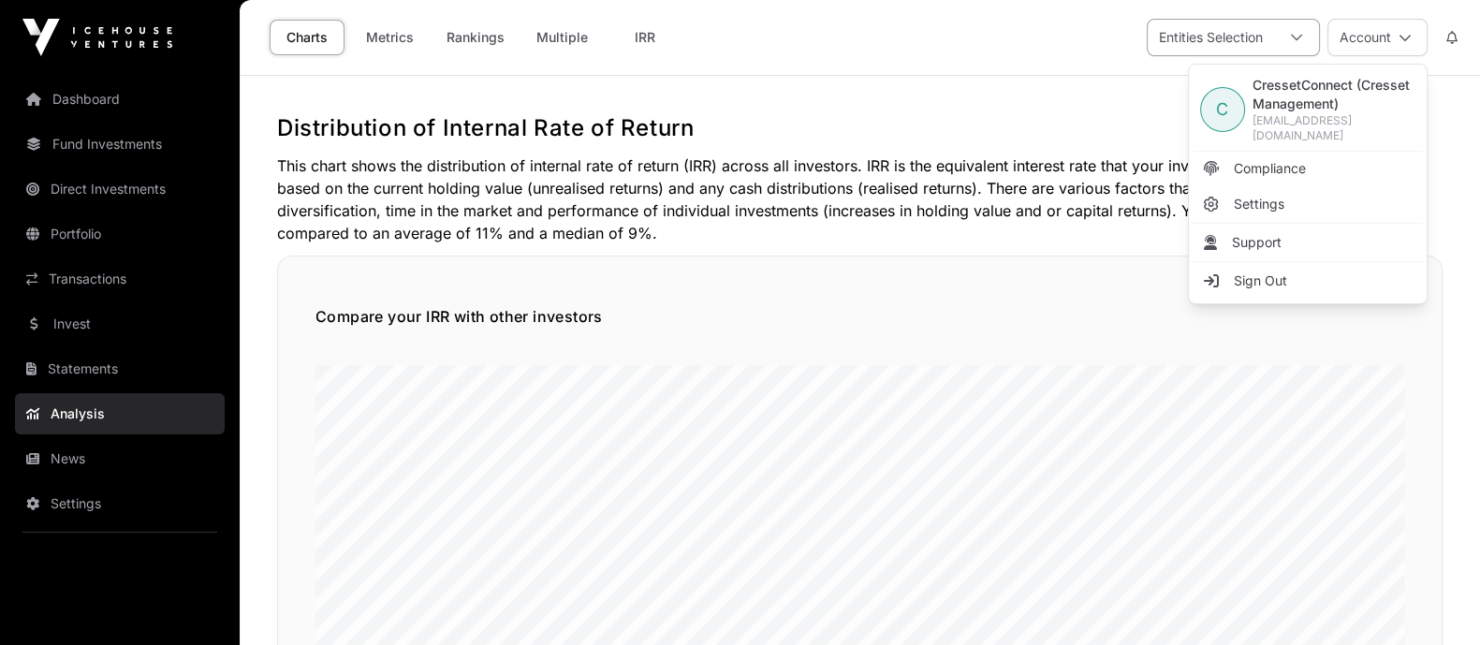
click at [1231, 38] on div "Entities Selection" at bounding box center [1211, 38] width 126 height 36
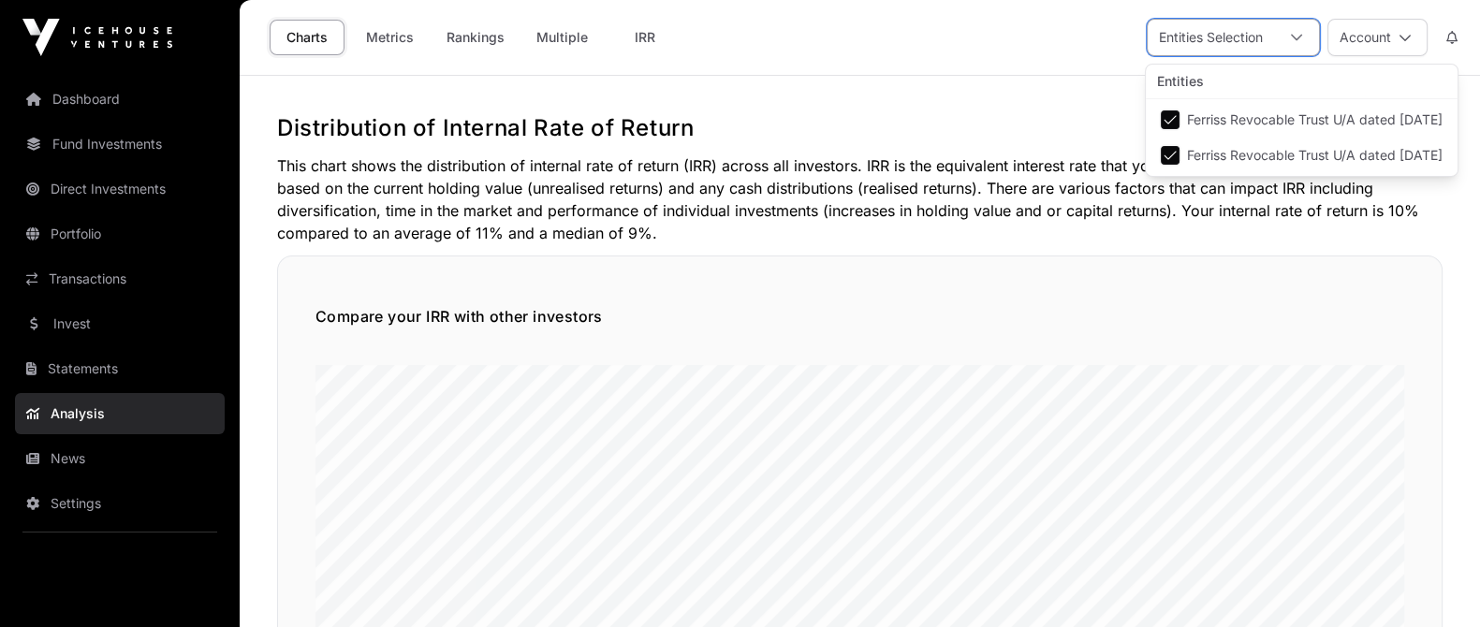
scroll to position [19, 12]
click at [1362, 43] on button "Account" at bounding box center [1377, 37] width 100 height 37
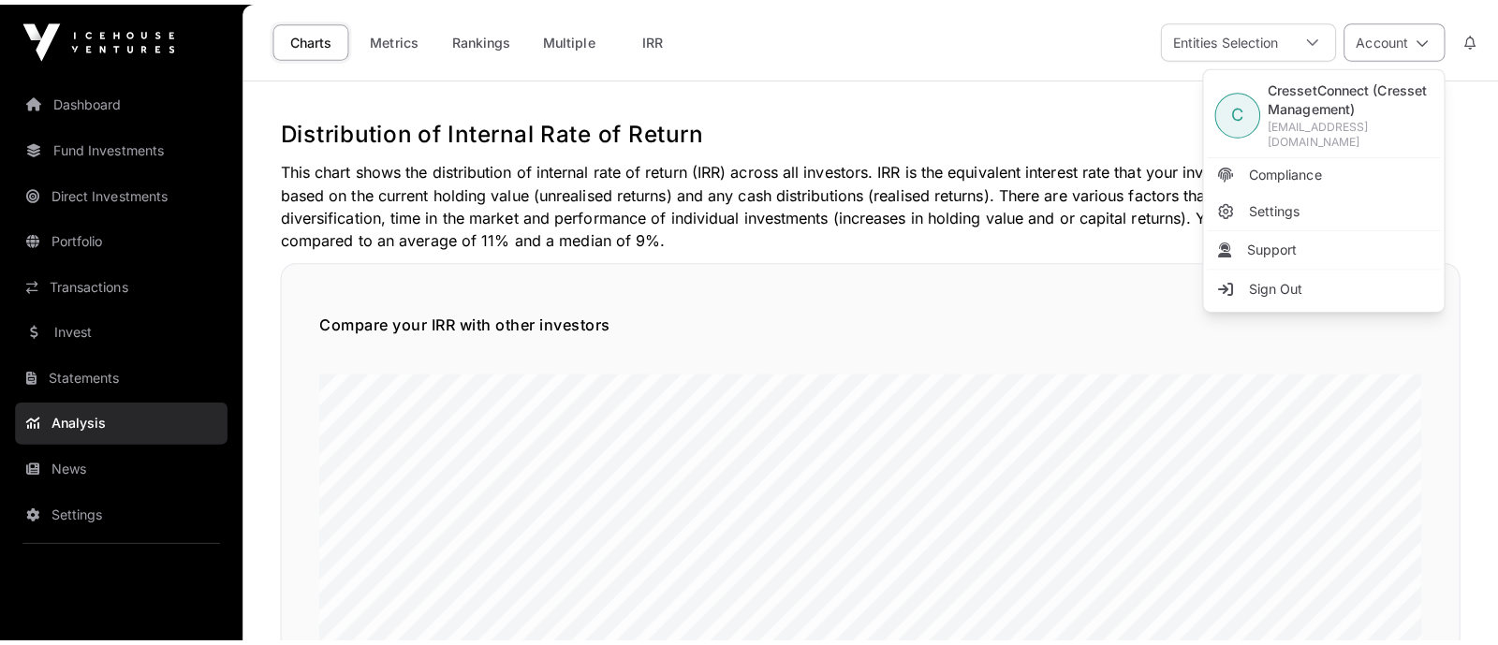
scroll to position [0, 0]
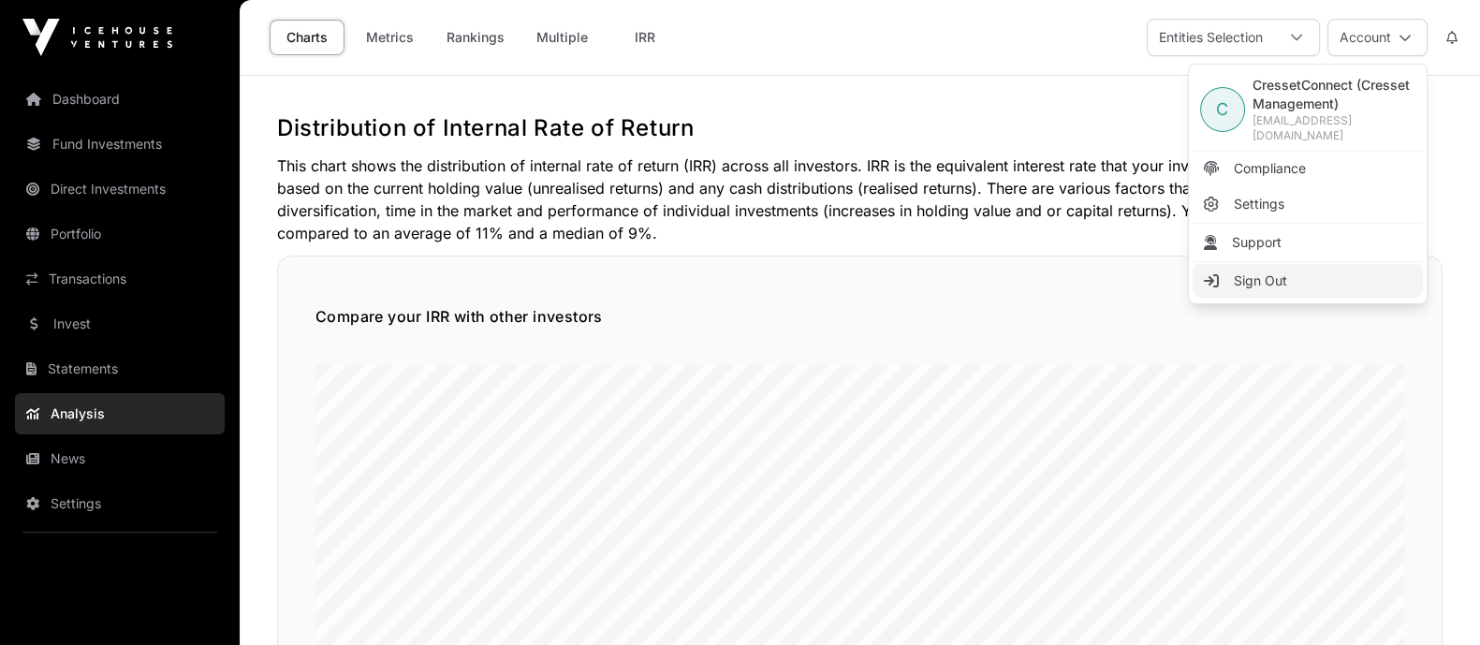
click at [1257, 271] on span "Sign Out" at bounding box center [1260, 280] width 53 height 19
